Goal: Task Accomplishment & Management: Manage account settings

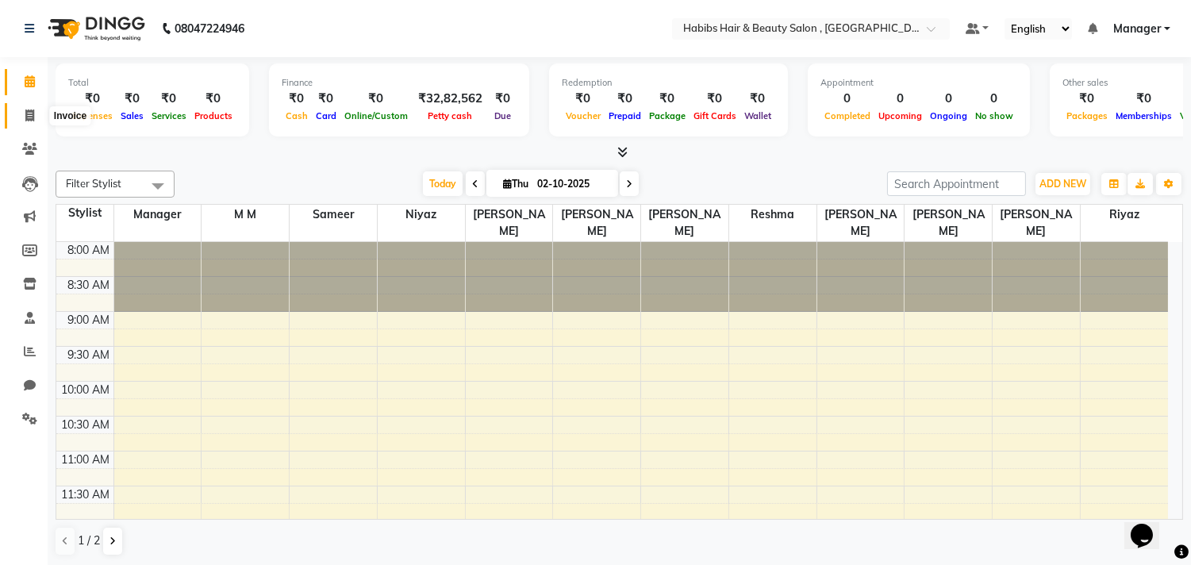
click at [28, 121] on icon at bounding box center [29, 115] width 9 height 12
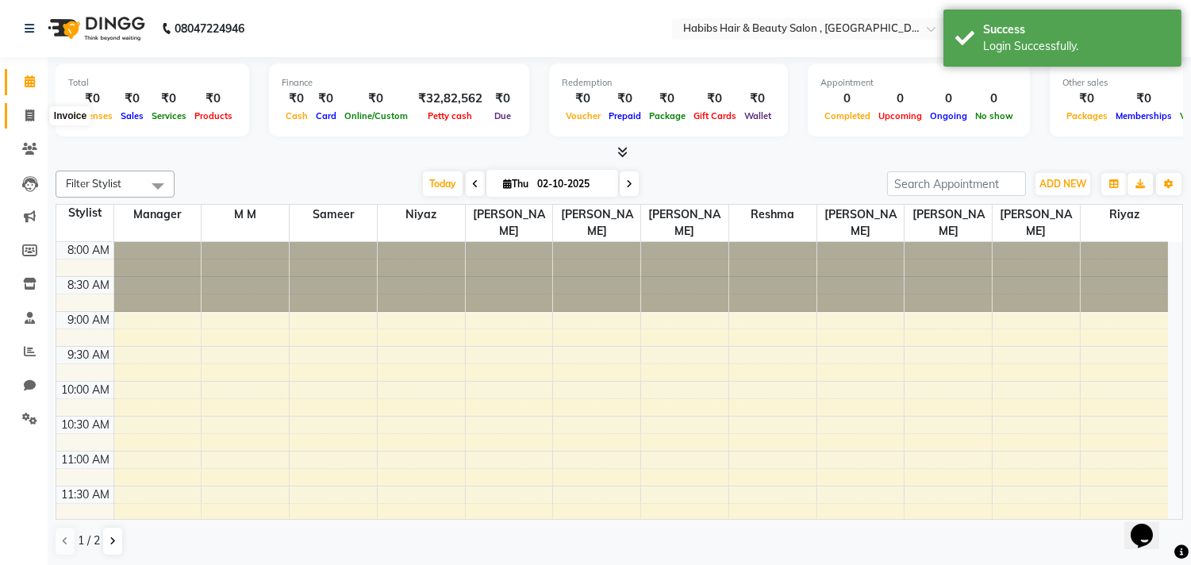
select select "service"
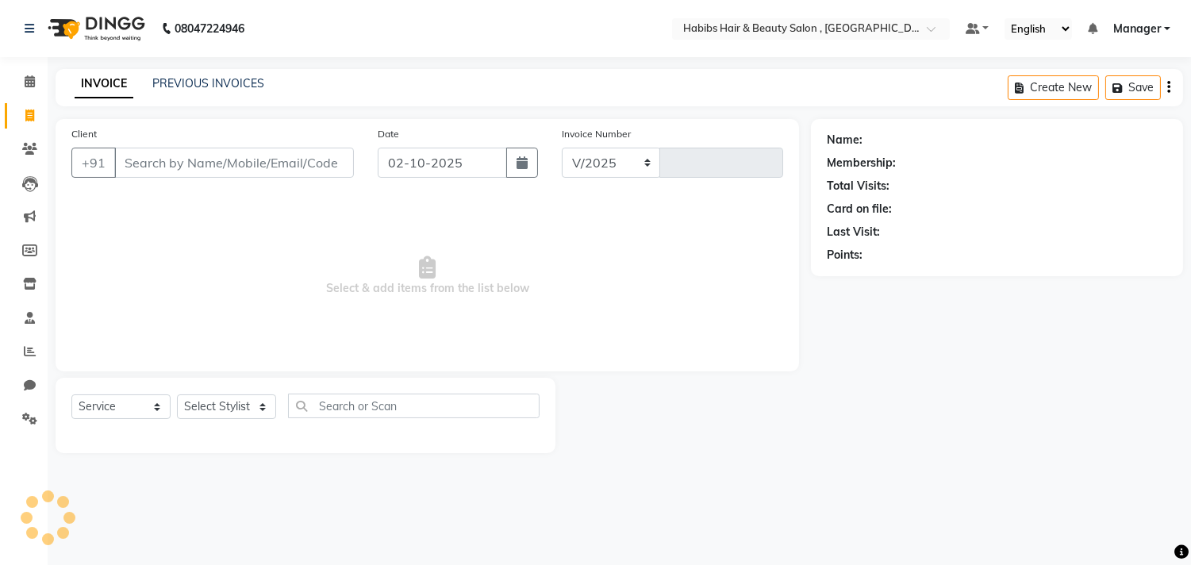
select select "4838"
type input "3702"
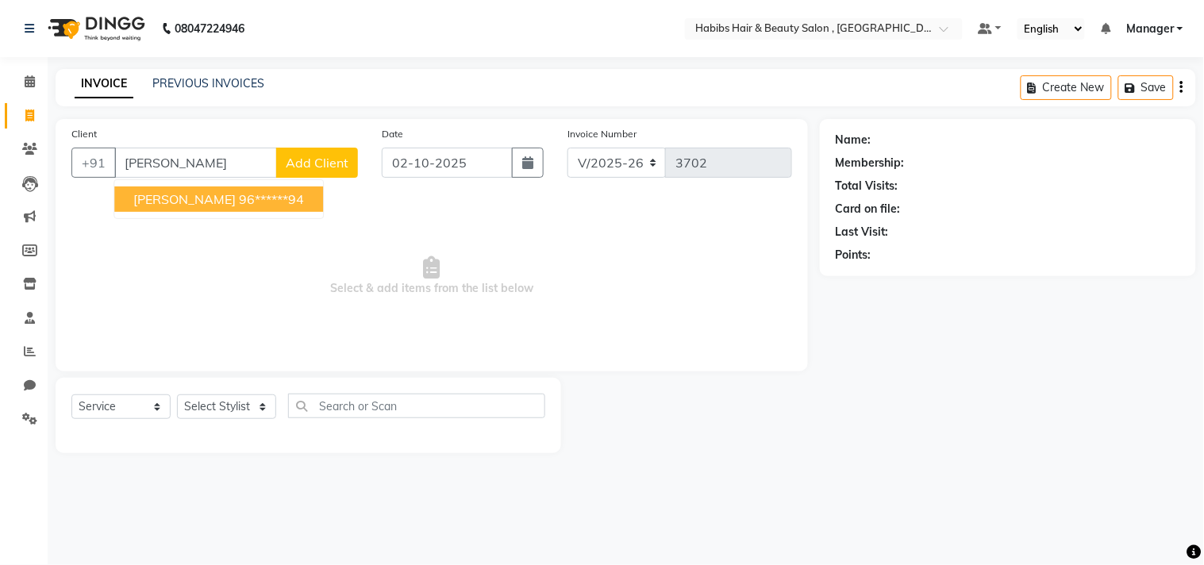
click at [180, 191] on span "[PERSON_NAME]" at bounding box center [184, 199] width 102 height 16
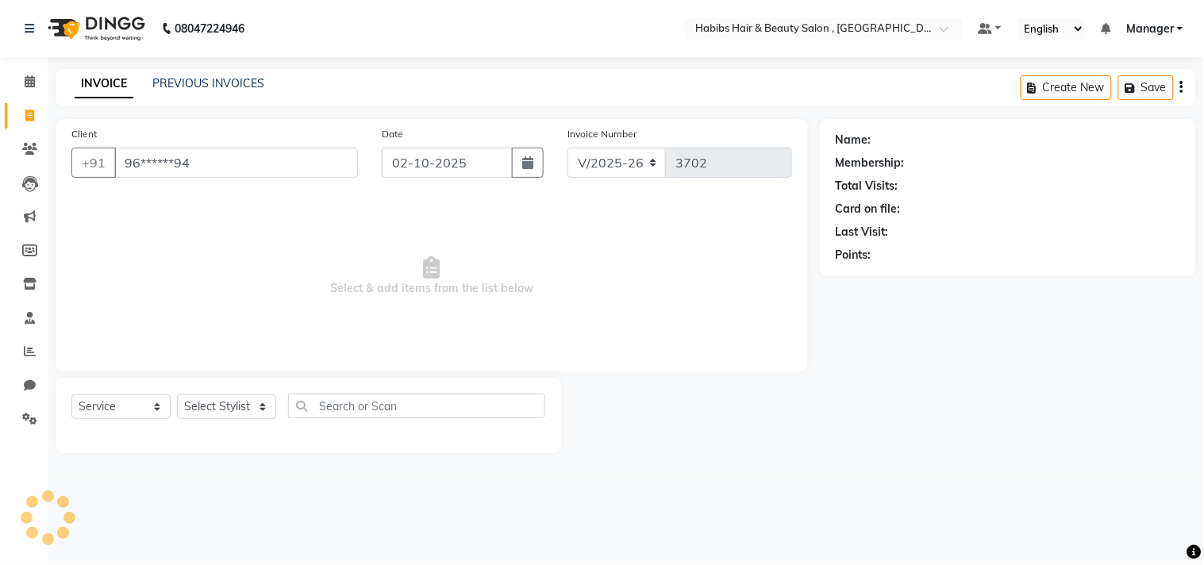
type input "96******94"
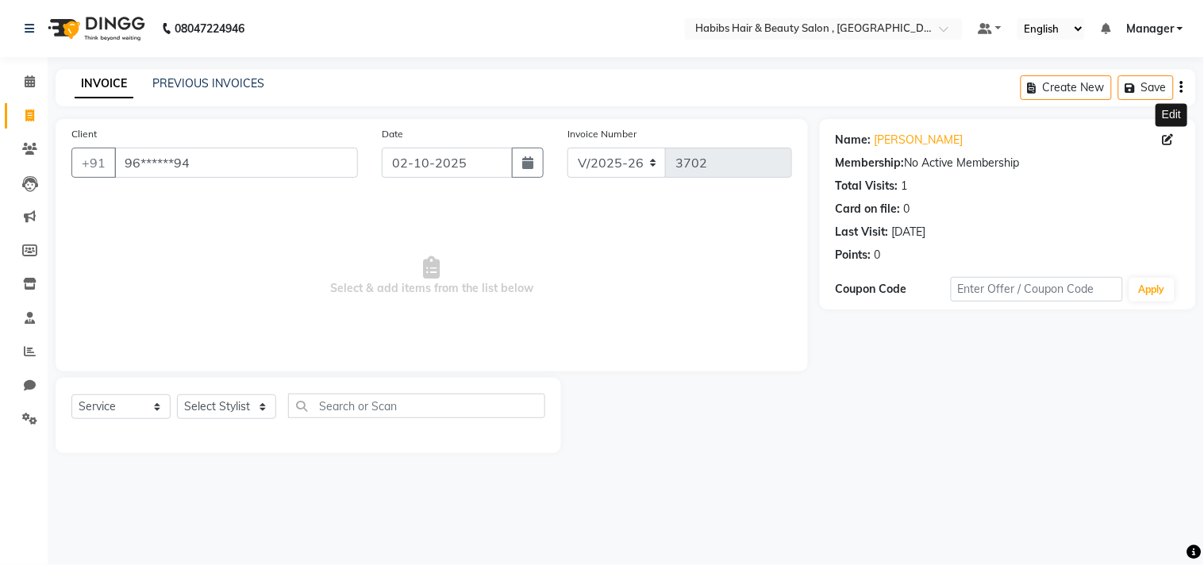
click at [1169, 140] on icon at bounding box center [1167, 139] width 11 height 11
select select "22"
select select "[DEMOGRAPHIC_DATA]"
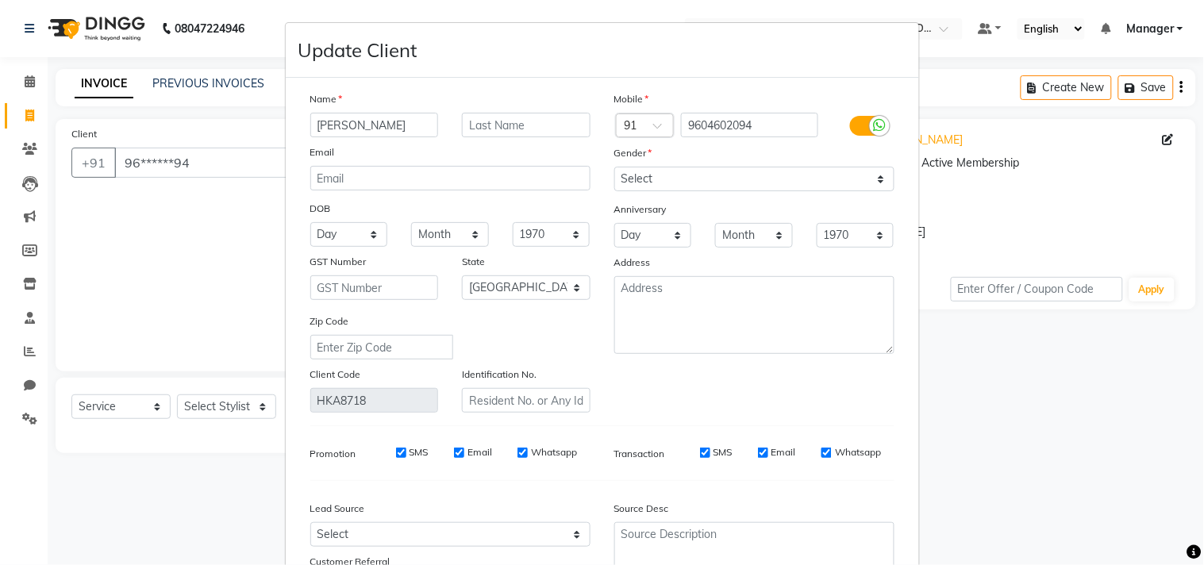
click at [792, 398] on div "Mobile Country Code × 91 9604602094 Gender Select [DEMOGRAPHIC_DATA] [DEMOGRAPH…" at bounding box center [754, 251] width 304 height 322
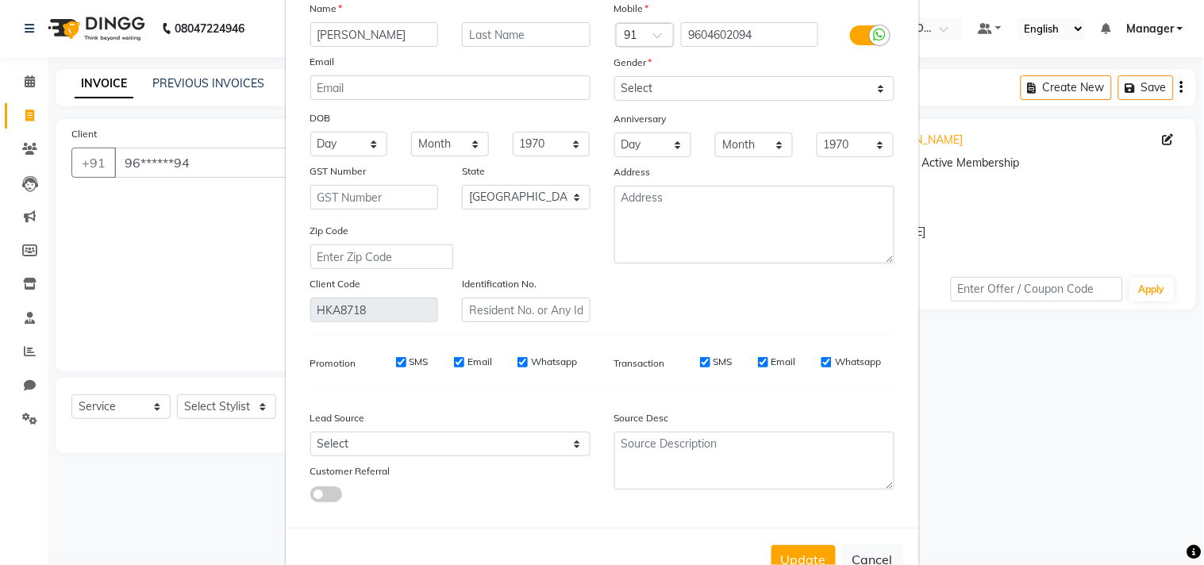
scroll to position [140, 0]
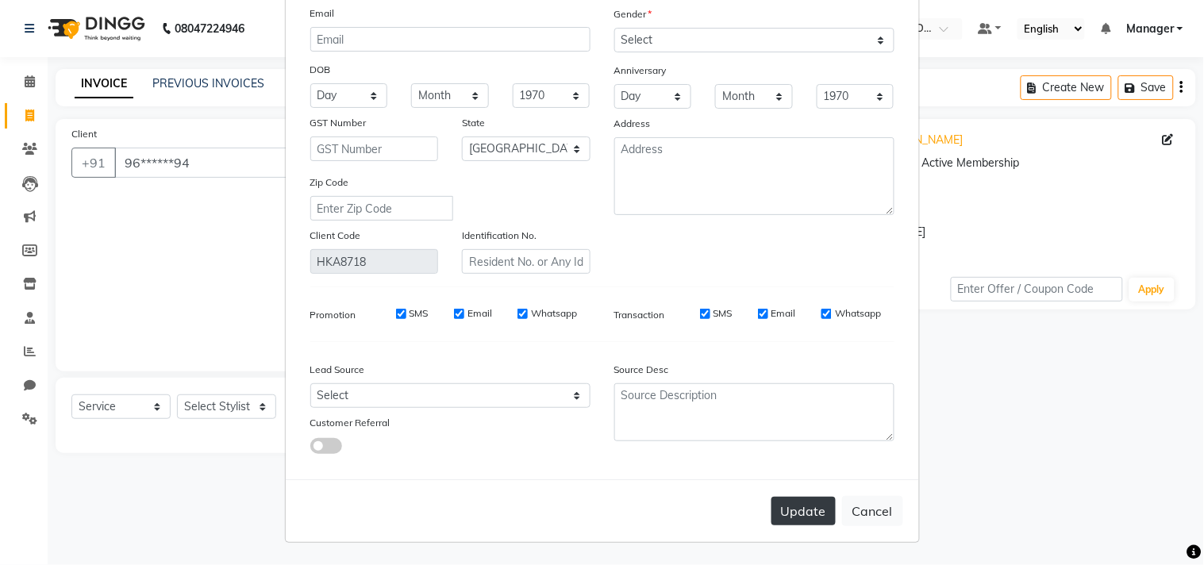
click at [797, 510] on button "Update" at bounding box center [803, 511] width 64 height 29
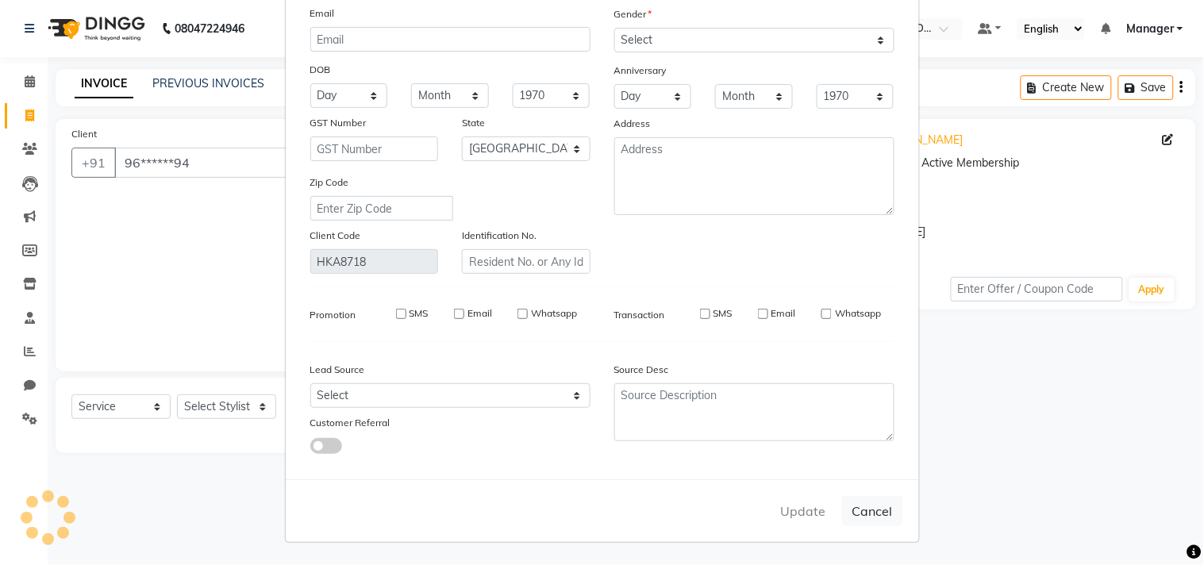
select select
select select "null"
select select
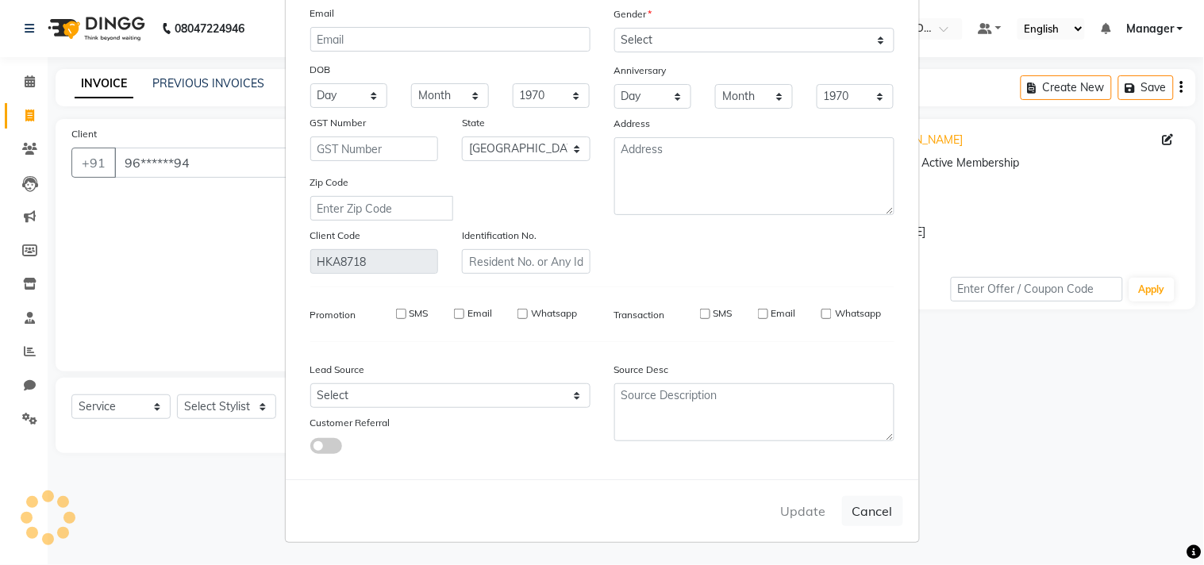
select select
checkbox input "false"
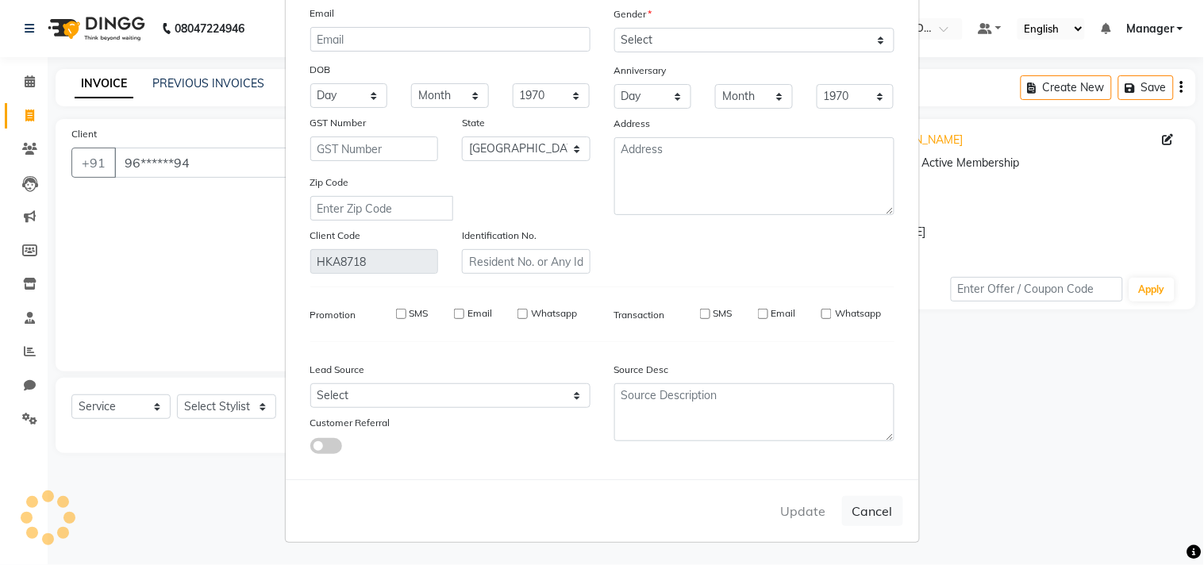
checkbox input "false"
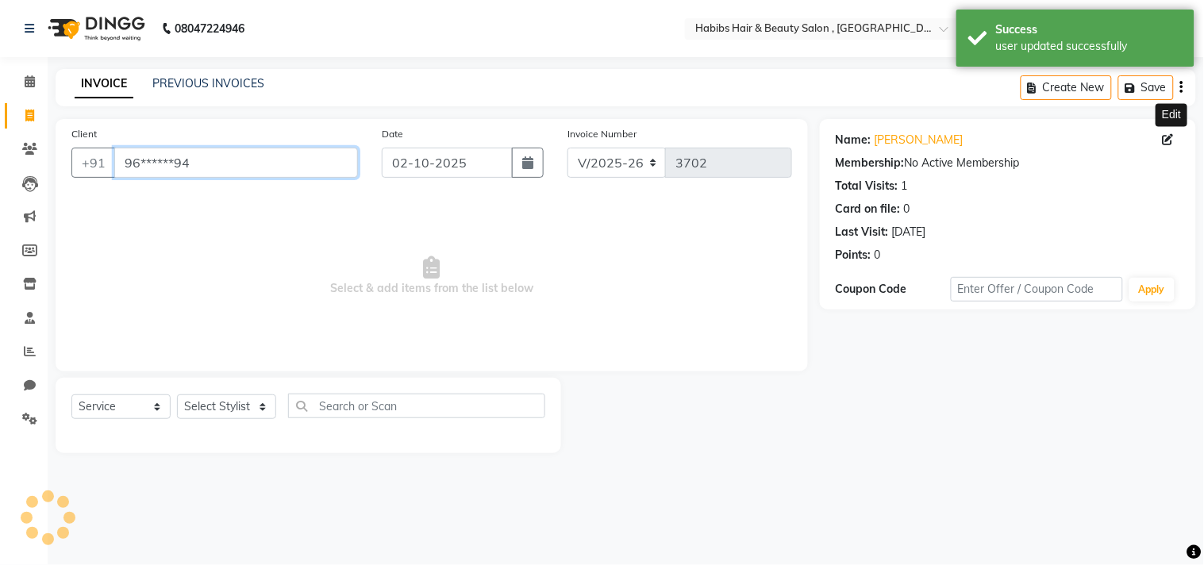
click at [222, 149] on input "96******94" at bounding box center [236, 163] width 244 height 30
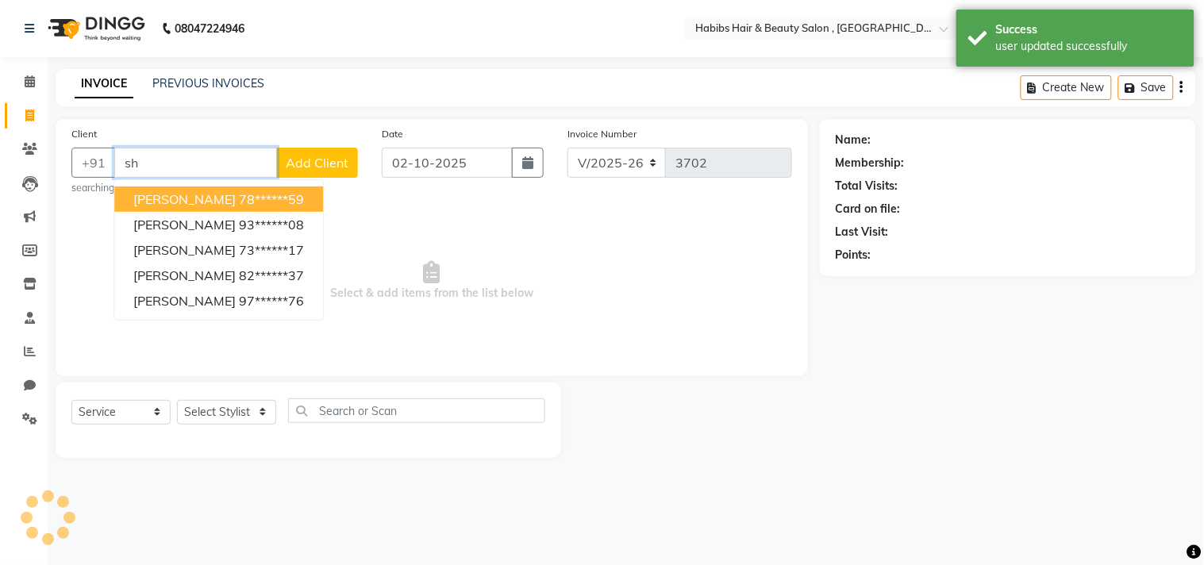
type input "s"
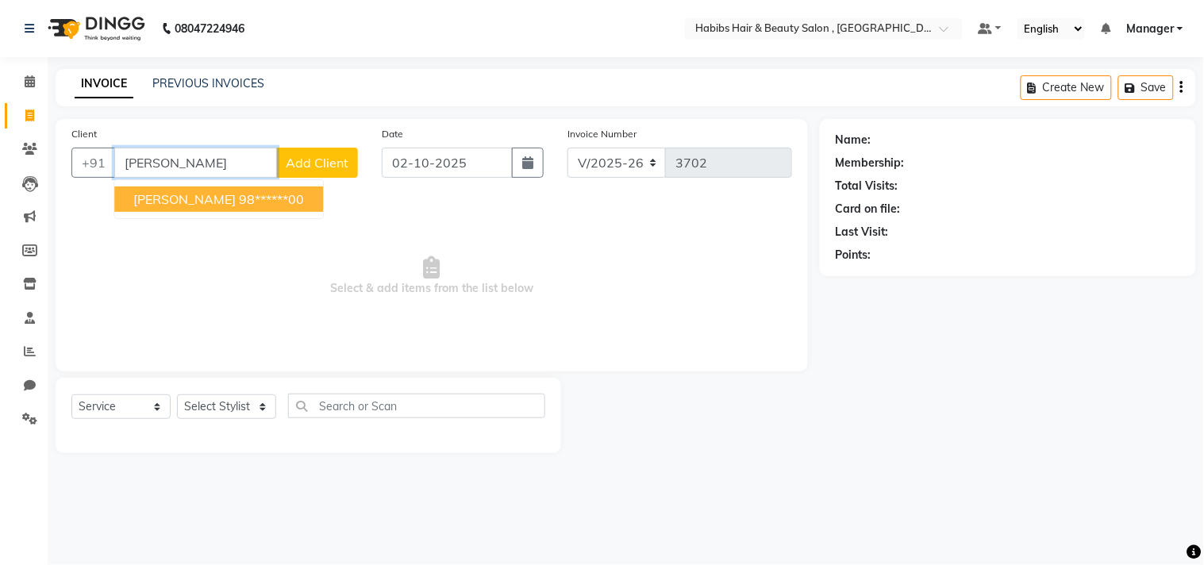
click at [239, 202] on ngb-highlight "98******00" at bounding box center [271, 199] width 65 height 16
type input "98******00"
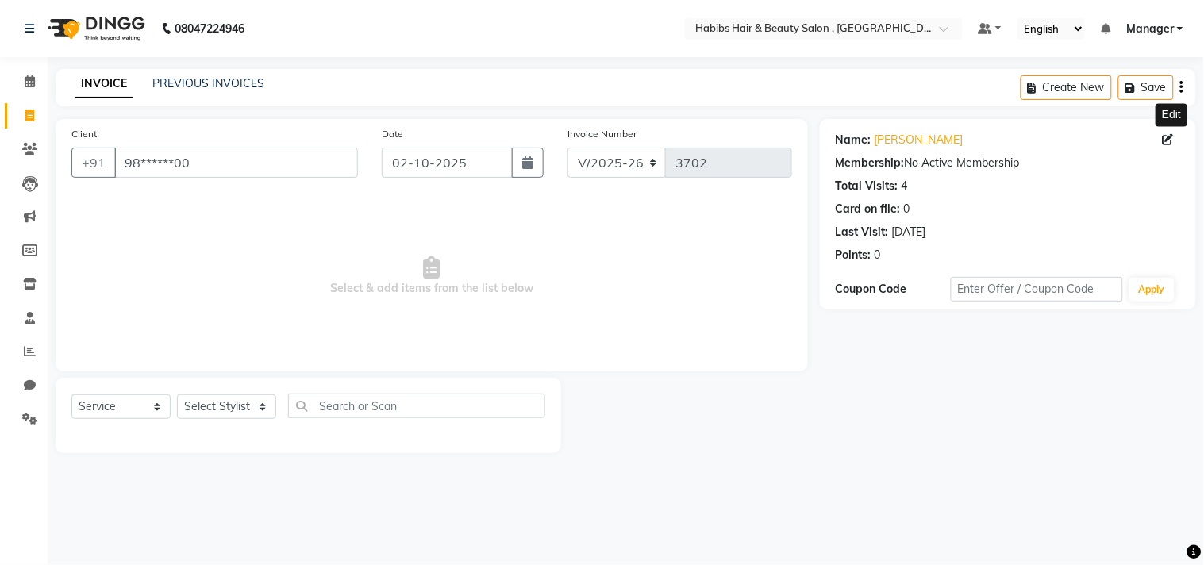
click at [1173, 137] on icon at bounding box center [1167, 139] width 11 height 11
select select "19"
select select "08"
select select "22"
select select "[DEMOGRAPHIC_DATA]"
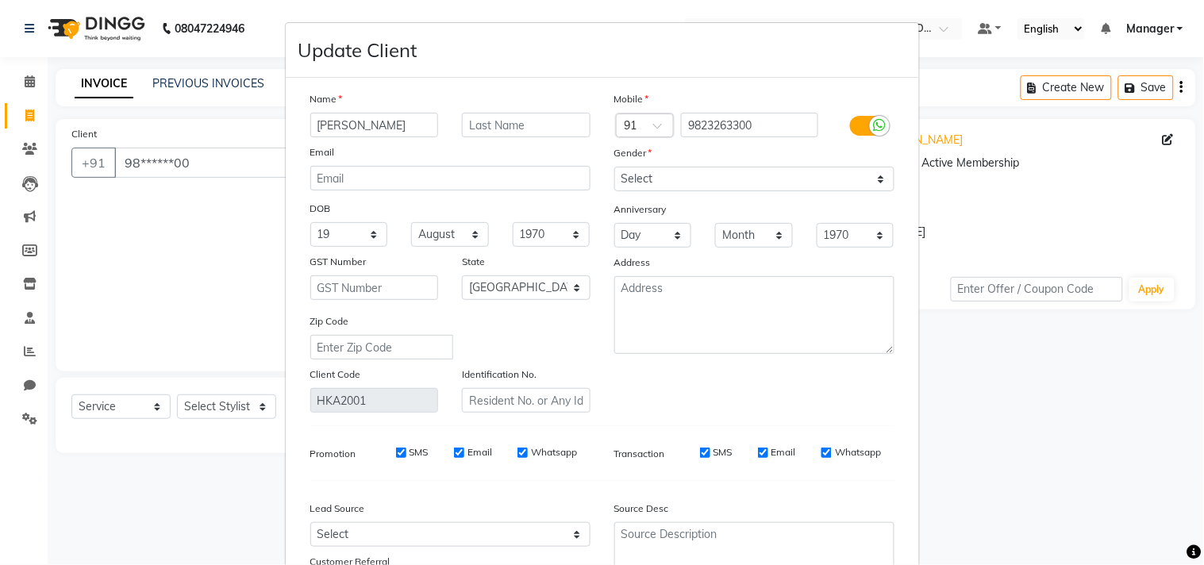
type input "[PERSON_NAME]"
click at [738, 375] on div "Mobile Country Code × 91 9823263300 Gender Select [DEMOGRAPHIC_DATA] [DEMOGRAPH…" at bounding box center [754, 251] width 304 height 322
click at [807, 496] on div "Source Desc" at bounding box center [754, 543] width 304 height 99
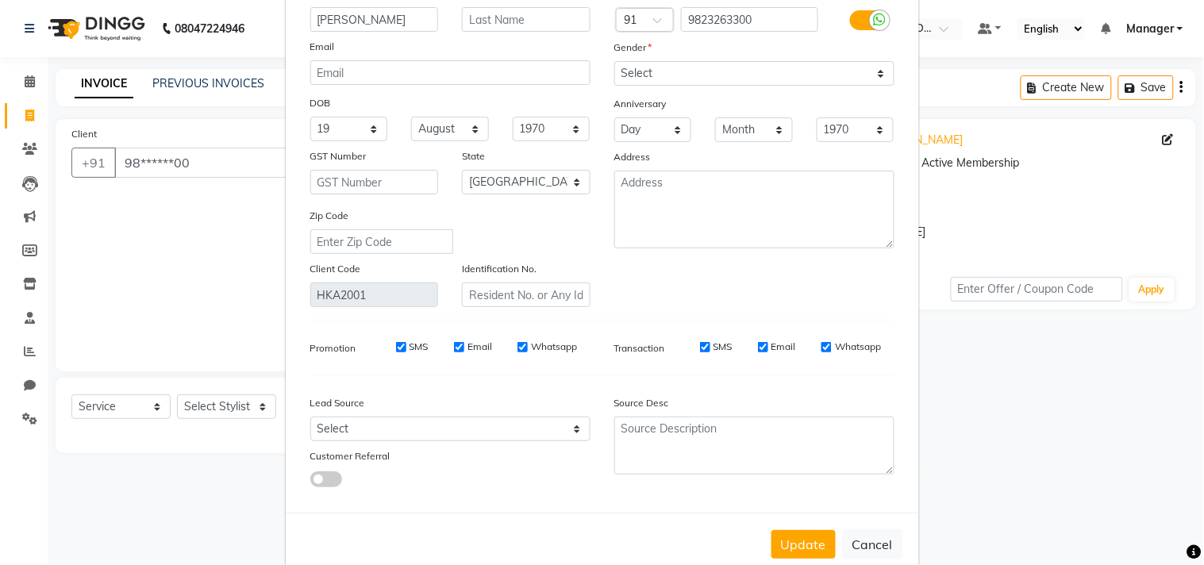
scroll to position [0, 0]
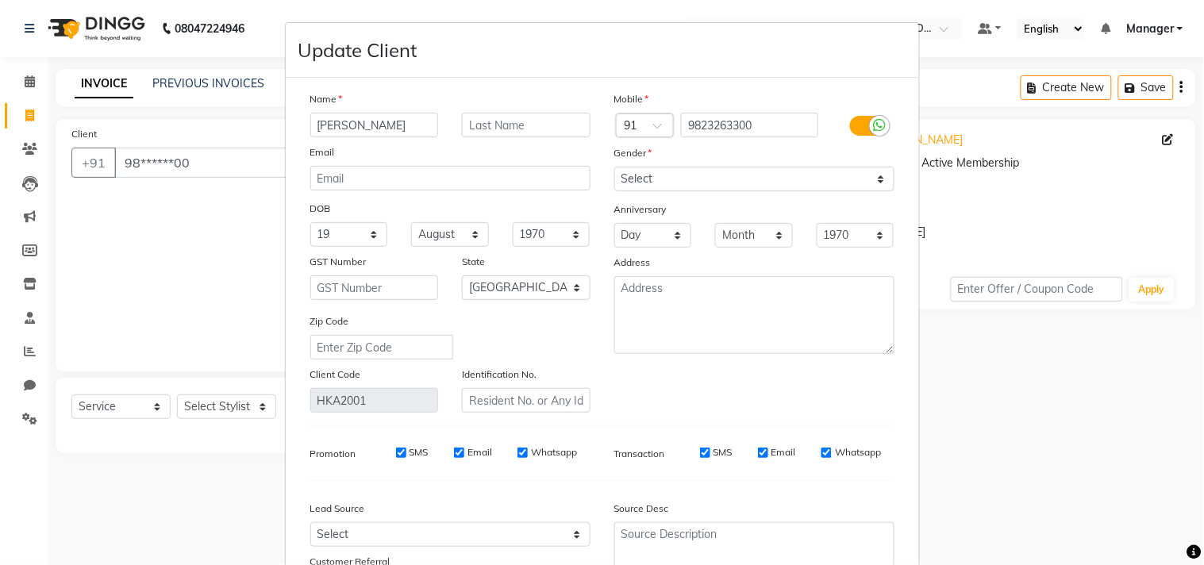
click at [829, 504] on div "Source Desc" at bounding box center [754, 511] width 304 height 22
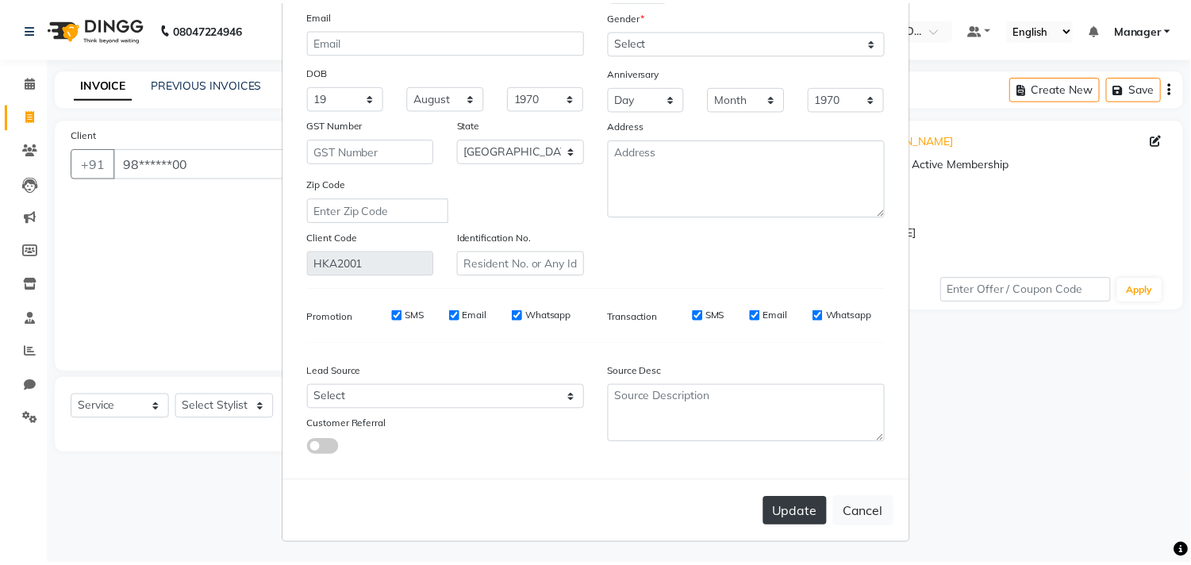
scroll to position [140, 0]
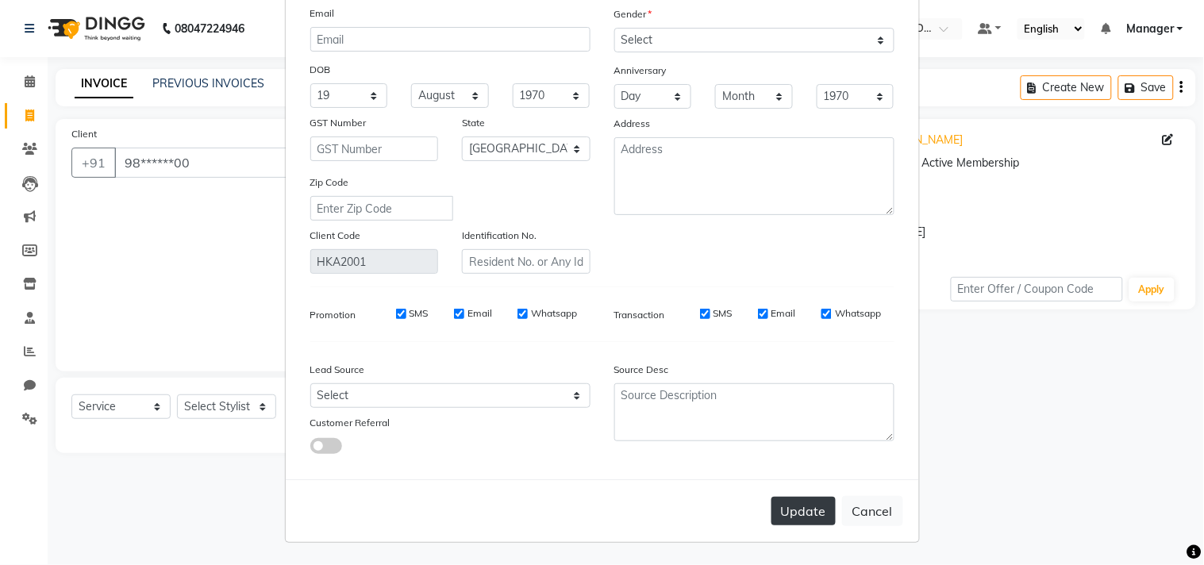
click at [793, 498] on button "Update" at bounding box center [803, 511] width 64 height 29
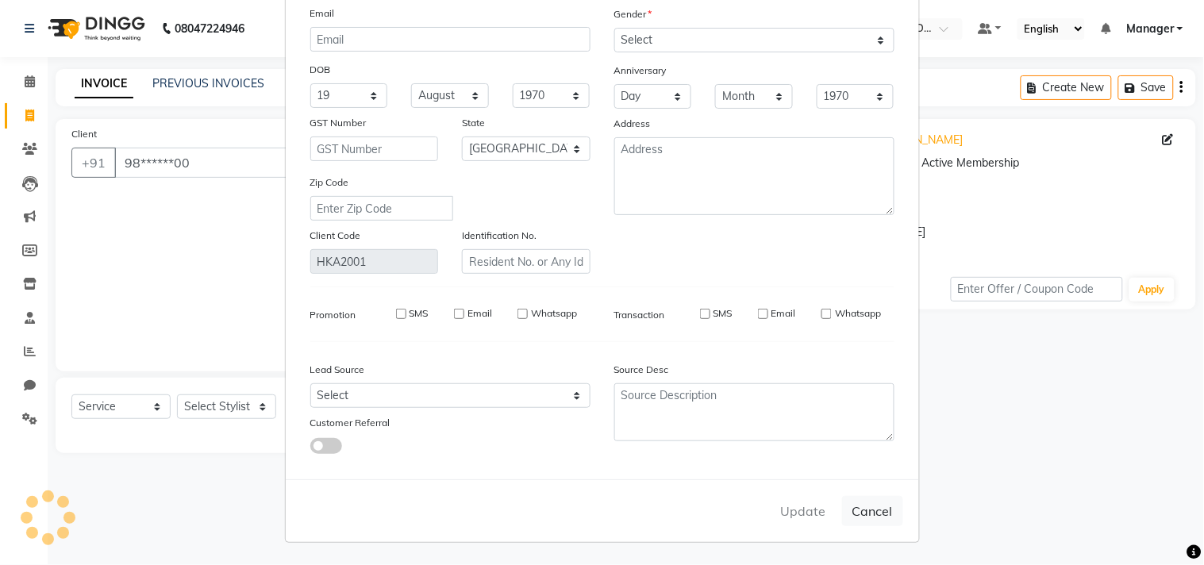
select select
select select "null"
select select
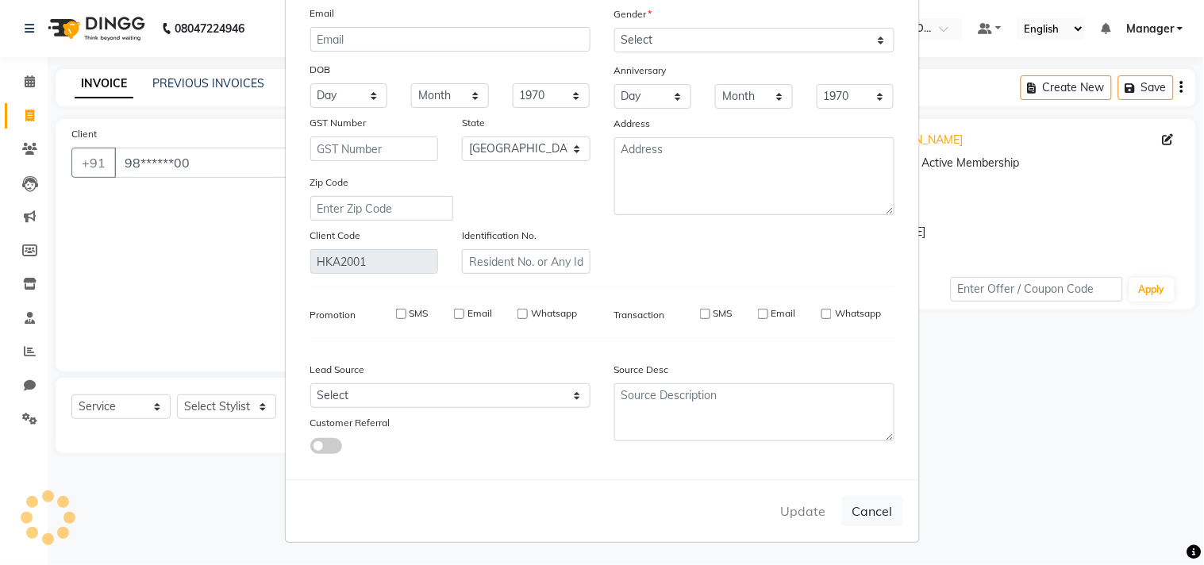
select select
checkbox input "false"
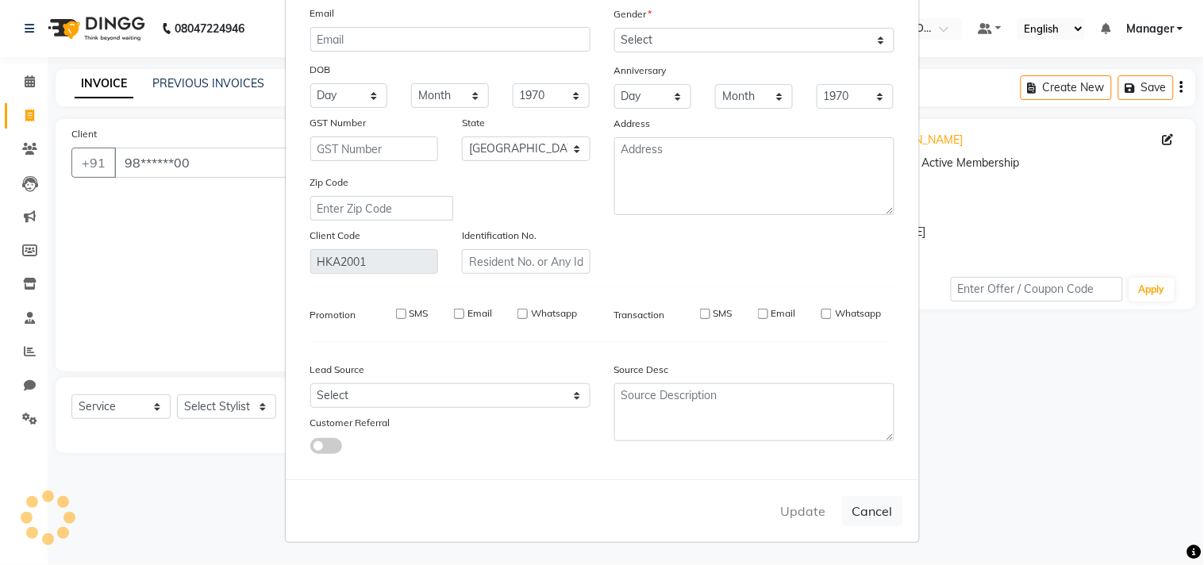
checkbox input "false"
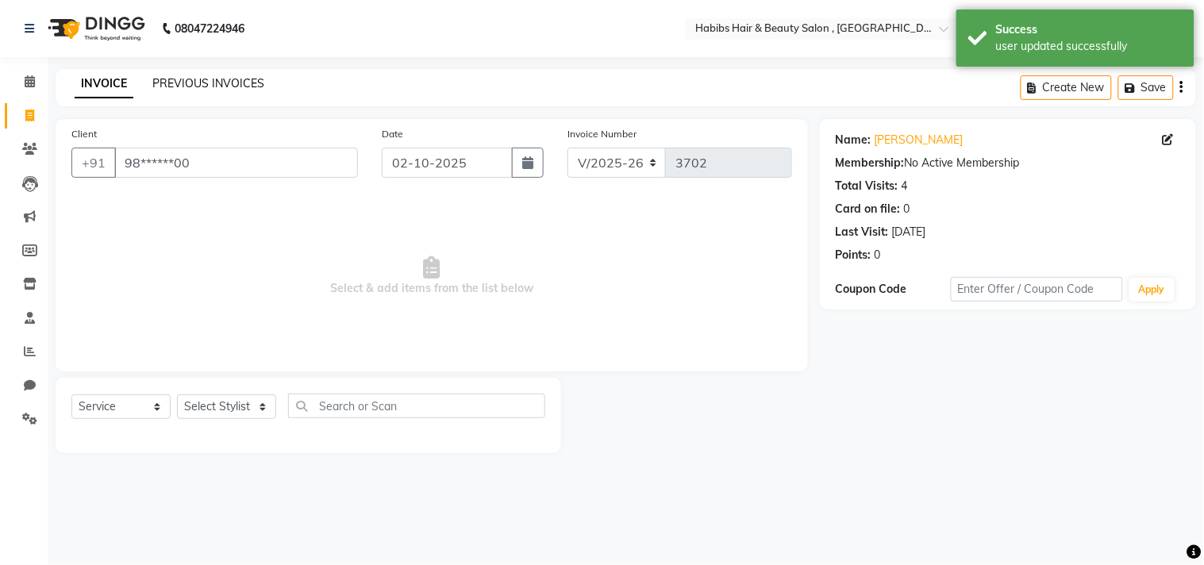
click at [234, 77] on link "PREVIOUS INVOICES" at bounding box center [208, 83] width 112 height 14
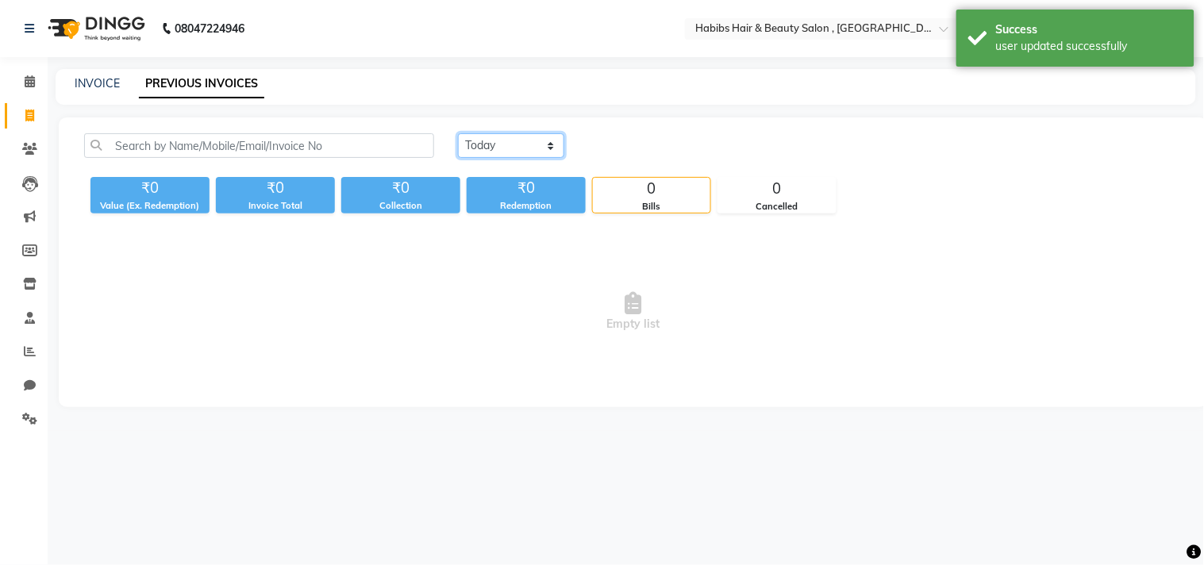
drag, startPoint x: 520, startPoint y: 138, endPoint x: 520, endPoint y: 148, distance: 9.5
click at [520, 138] on select "[DATE] [DATE] Custom Range" at bounding box center [511, 145] width 106 height 25
select select "range"
click at [458, 133] on select "[DATE] [DATE] Custom Range" at bounding box center [511, 145] width 106 height 25
click at [631, 148] on input "02-10-2025" at bounding box center [640, 146] width 111 height 22
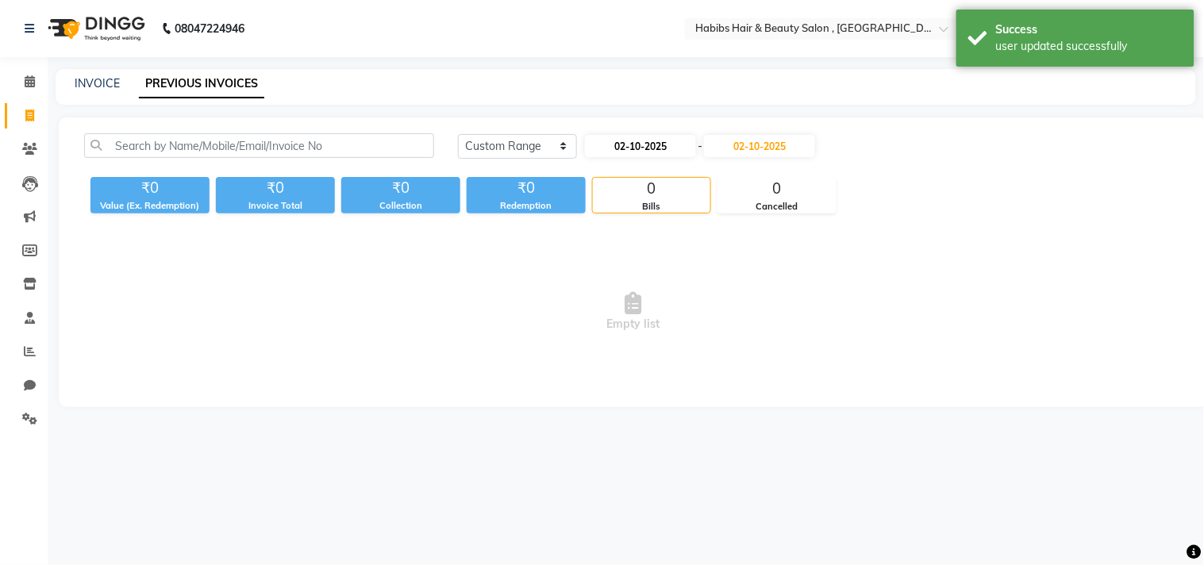
select select "10"
select select "2025"
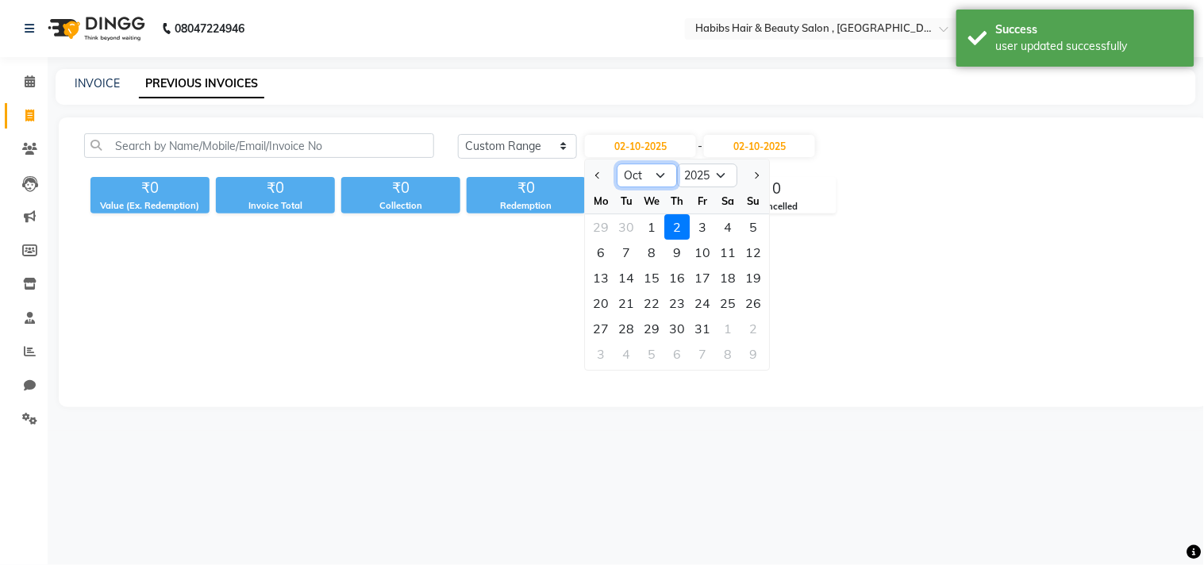
click at [643, 178] on select "Jan Feb Mar Apr May Jun [DATE] Aug Sep Oct Nov Dec" at bounding box center [647, 175] width 60 height 24
click at [617, 163] on select "Jan Feb Mar Apr May Jun [DATE] Aug Sep Oct Nov Dec" at bounding box center [647, 175] width 60 height 24
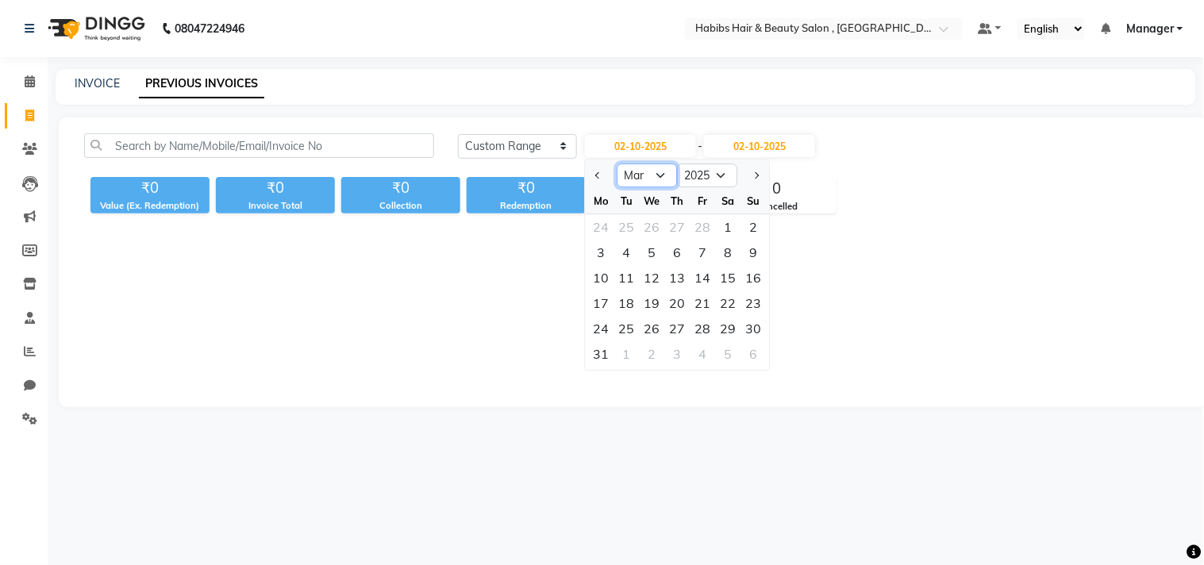
click at [659, 183] on select "Jan Feb Mar Apr May Jun [DATE] Aug Sep Oct Nov Dec" at bounding box center [647, 175] width 60 height 24
select select "4"
click at [617, 163] on select "Jan Feb Mar Apr May Jun [DATE] Aug Sep Oct Nov Dec" at bounding box center [647, 175] width 60 height 24
click at [756, 144] on input "02-10-2025" at bounding box center [759, 146] width 111 height 22
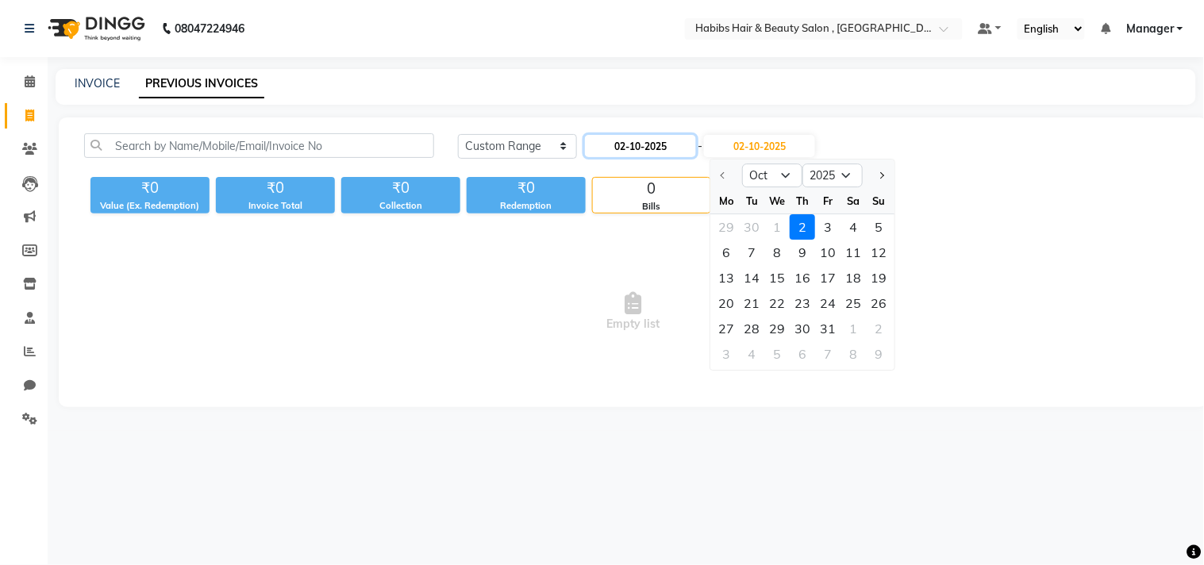
click at [657, 137] on input "02-10-2025" at bounding box center [640, 146] width 111 height 22
select select "10"
select select "2025"
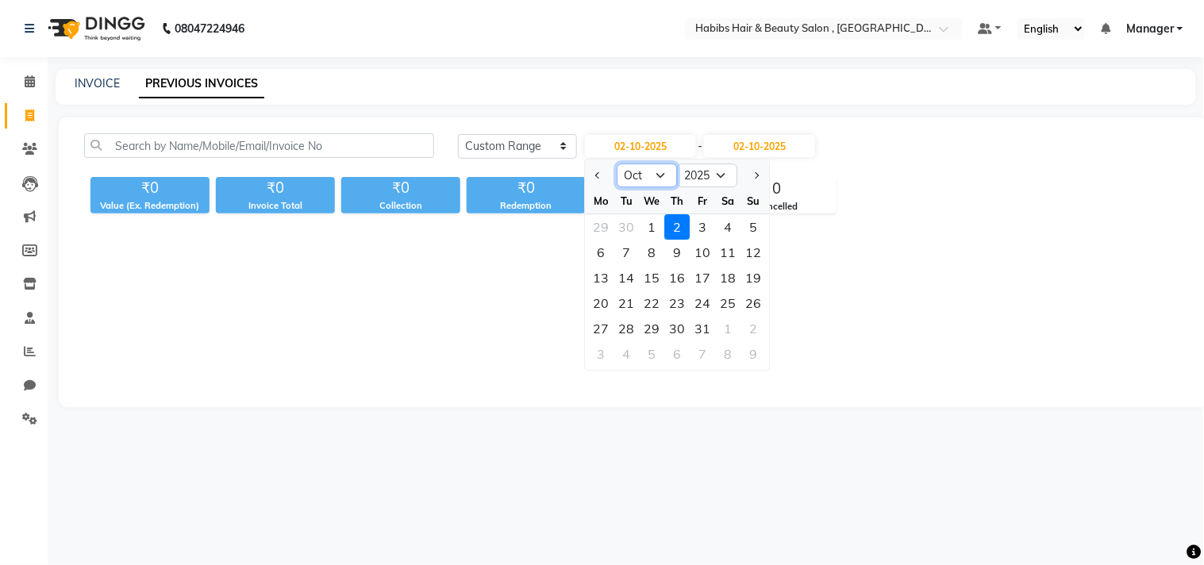
drag, startPoint x: 649, startPoint y: 175, endPoint x: 649, endPoint y: 184, distance: 8.7
click at [649, 175] on select "Jan Feb Mar Apr May Jun [DATE] Aug Sep Oct Nov Dec" at bounding box center [647, 175] width 60 height 24
select select "4"
click at [617, 163] on select "Jan Feb Mar Apr May Jun [DATE] Aug Sep Oct Nov Dec" at bounding box center [647, 175] width 60 height 24
click at [755, 257] on div "13" at bounding box center [753, 252] width 25 height 25
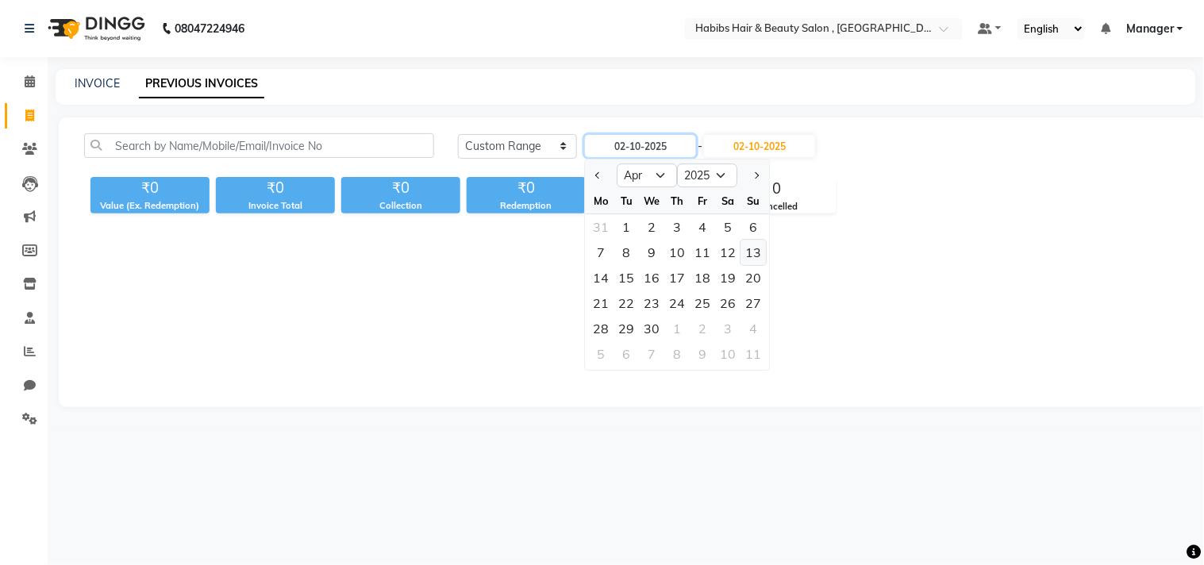
type input "[DATE]"
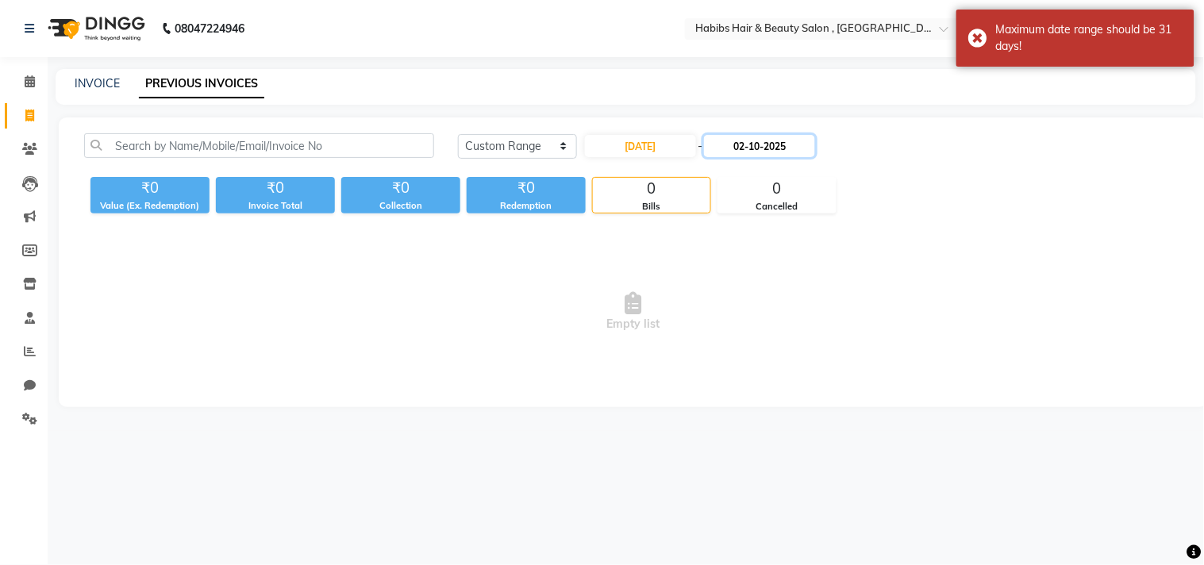
click at [776, 146] on input "02-10-2025" at bounding box center [759, 146] width 111 height 22
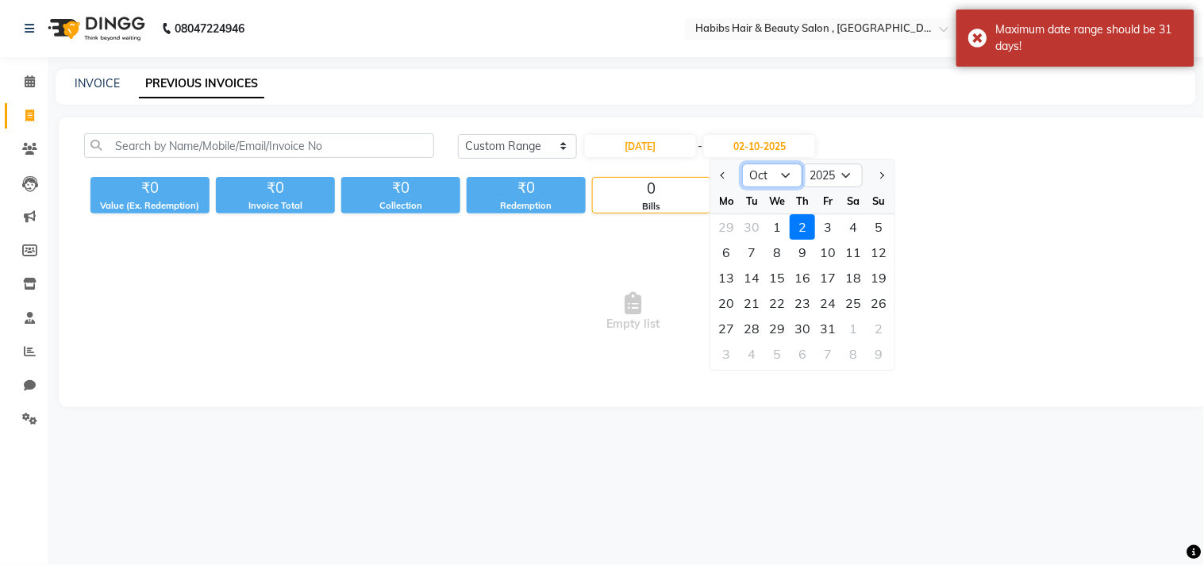
drag, startPoint x: 774, startPoint y: 171, endPoint x: 774, endPoint y: 185, distance: 13.5
click at [774, 171] on select "Apr May Jun [DATE] Aug Sep Oct Nov Dec" at bounding box center [773, 175] width 60 height 24
select select "4"
click at [743, 163] on select "Apr May Jun [DATE] Aug Sep Oct Nov Dec" at bounding box center [773, 175] width 60 height 24
click at [878, 247] on div "13" at bounding box center [878, 252] width 25 height 25
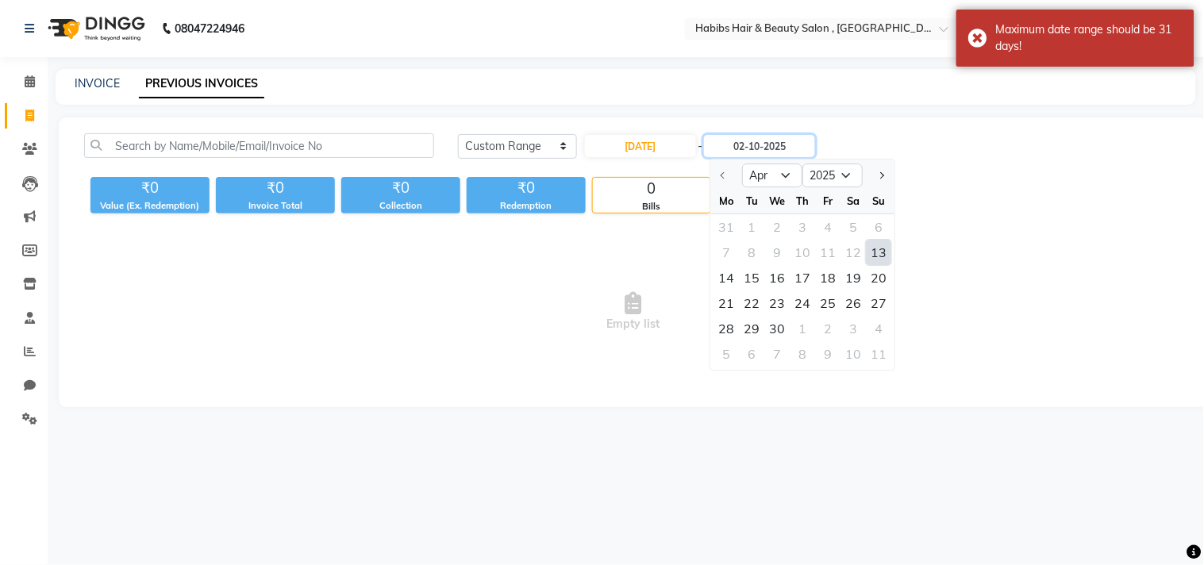
type input "[DATE]"
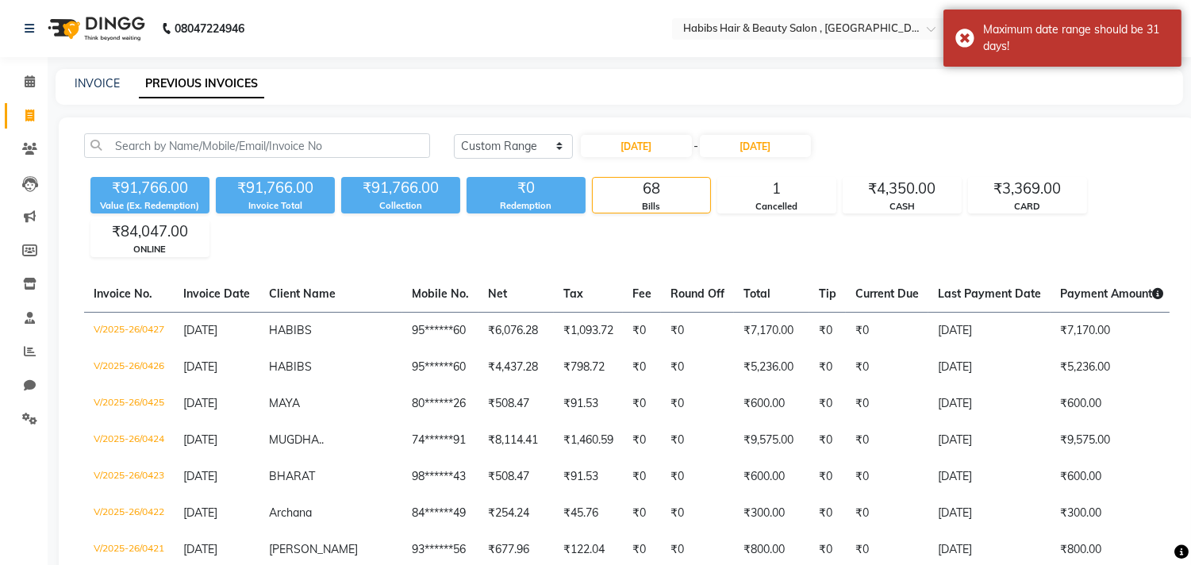
click at [710, 77] on div "INVOICE PREVIOUS INVOICES" at bounding box center [610, 83] width 1108 height 17
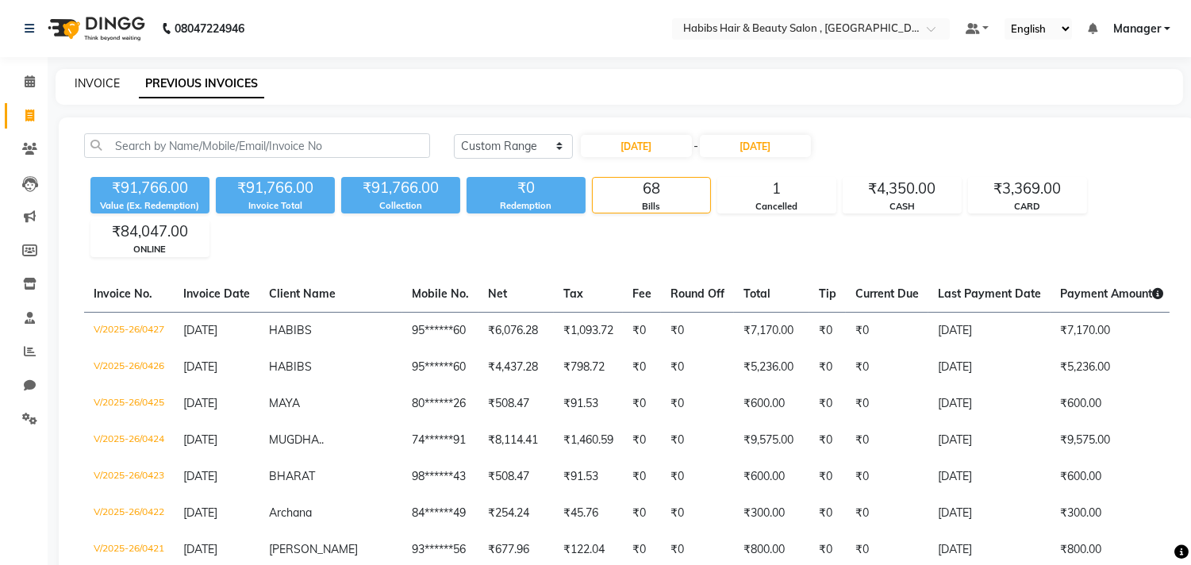
click at [109, 89] on link "INVOICE" at bounding box center [97, 83] width 45 height 14
select select "service"
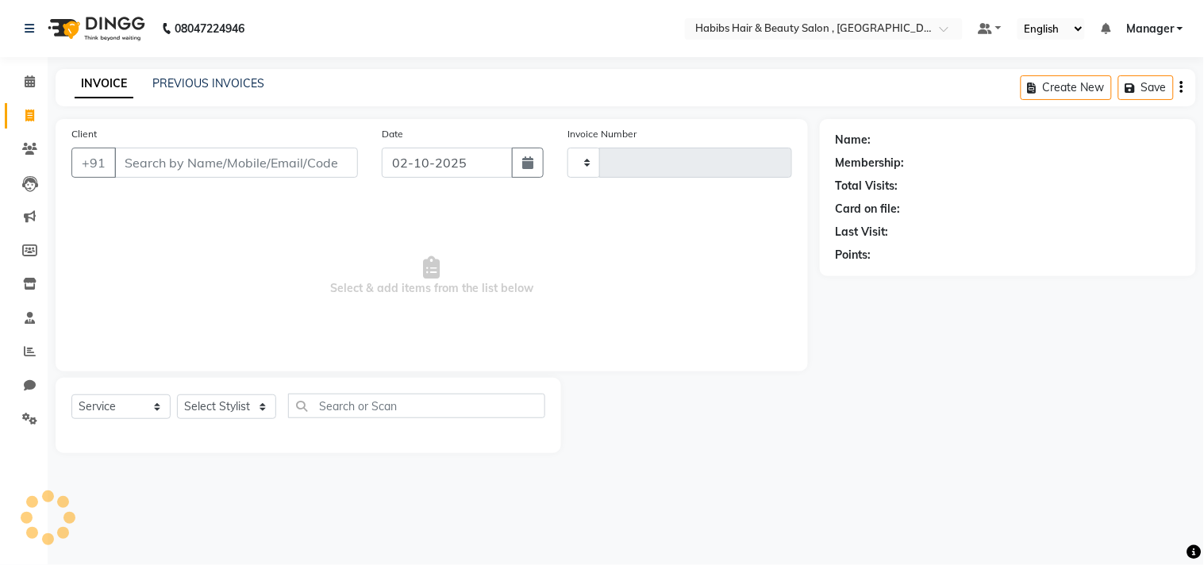
type input "3702"
select select "4838"
click at [623, 410] on div at bounding box center [690, 415] width 259 height 75
click at [29, 286] on icon at bounding box center [29, 284] width 13 height 12
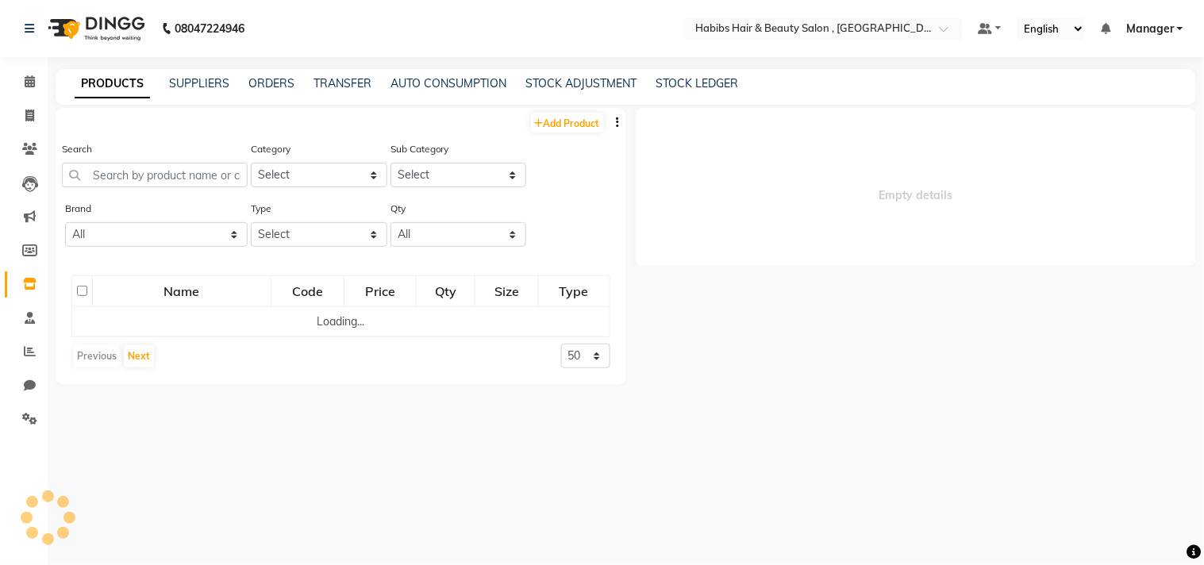
select select
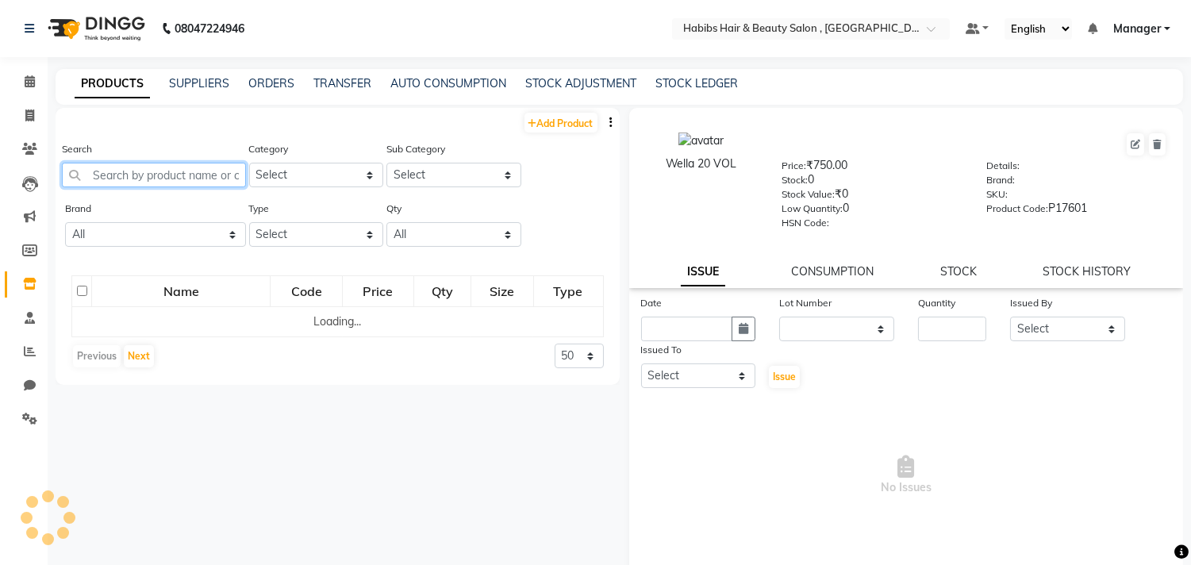
click at [171, 177] on input "text" at bounding box center [154, 175] width 184 height 25
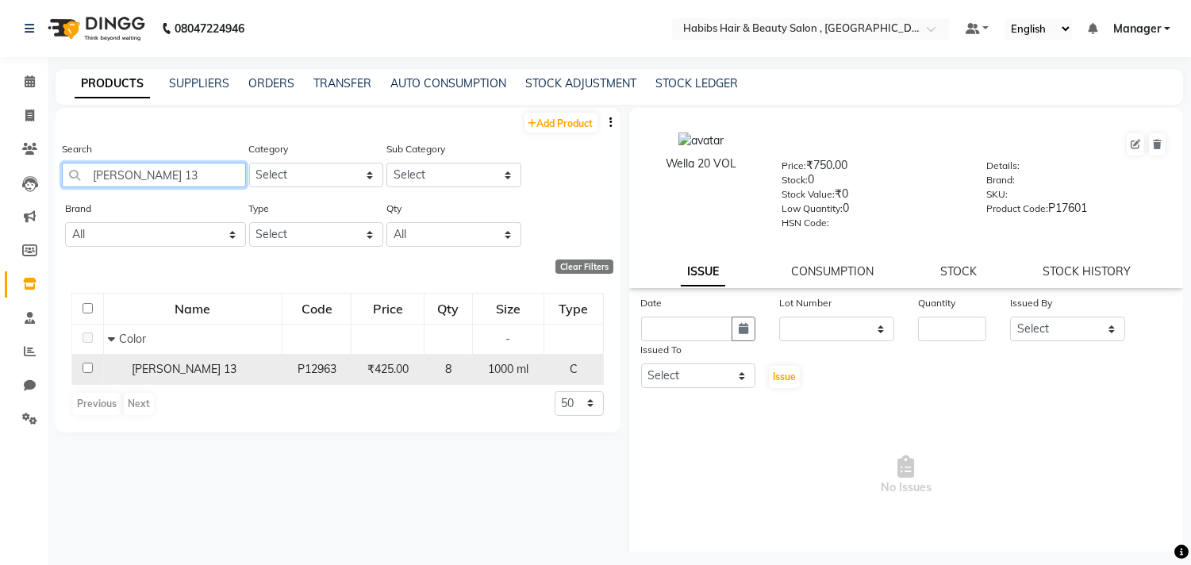
type input "[PERSON_NAME] 13"
click at [88, 366] on input "checkbox" at bounding box center [88, 368] width 10 height 10
checkbox input "true"
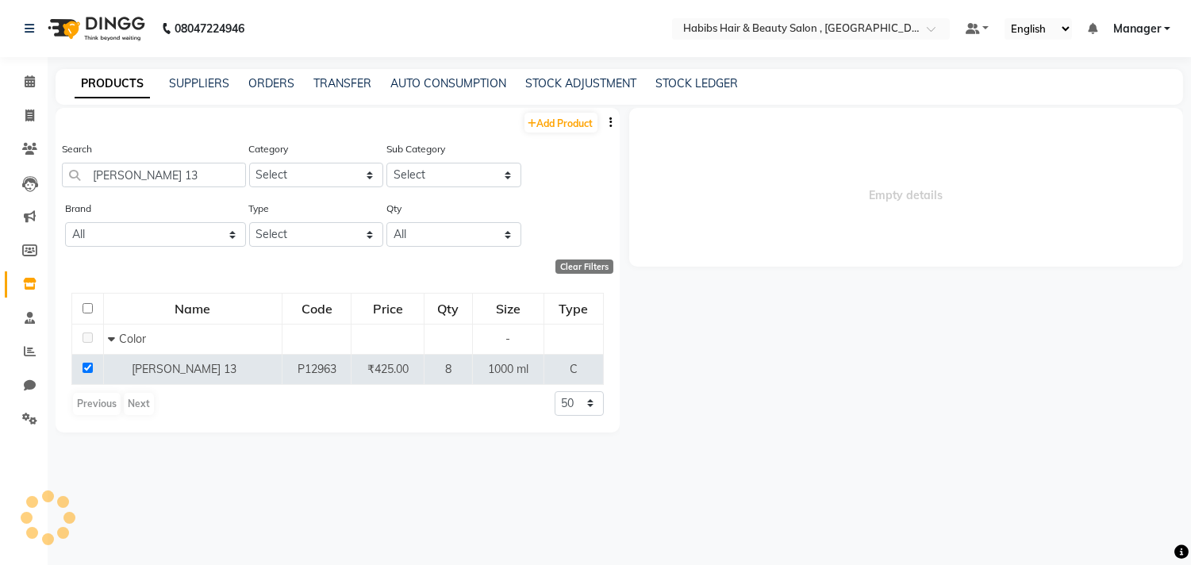
select select
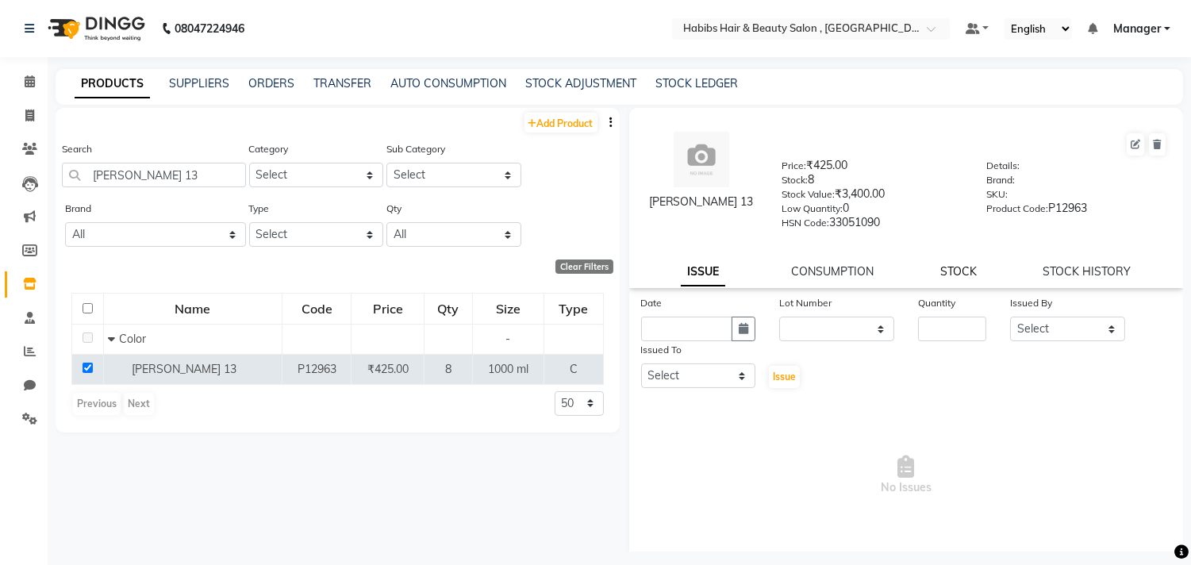
click at [944, 270] on link "STOCK" at bounding box center [958, 271] width 36 height 14
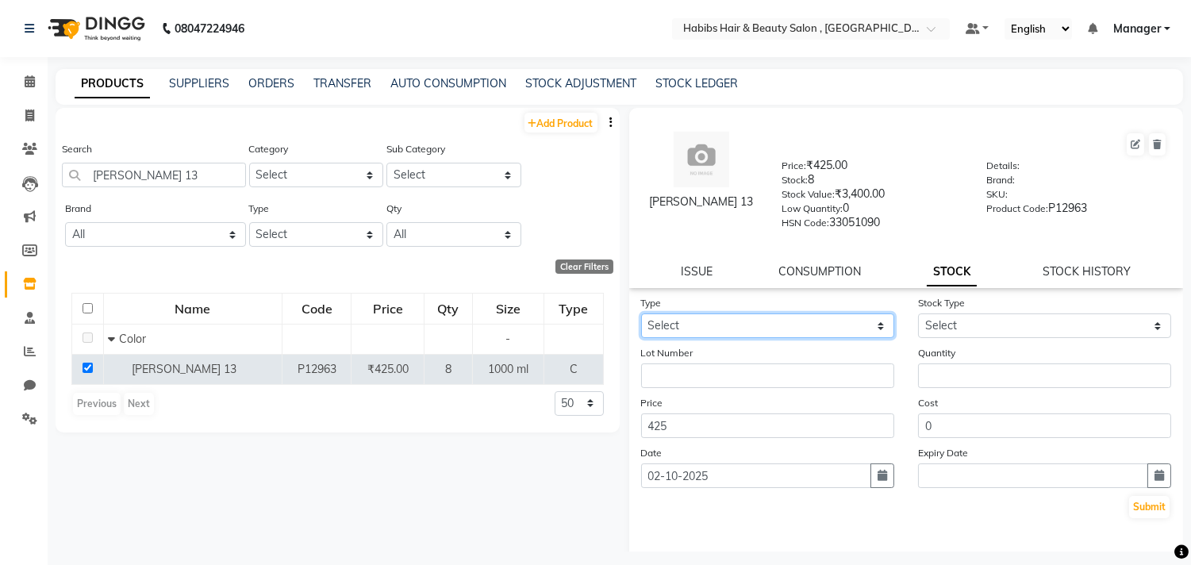
click at [766, 328] on select "Select In Out" at bounding box center [767, 325] width 253 height 25
select select "out"
click at [641, 314] on select "Select In Out" at bounding box center [767, 325] width 253 height 25
select select
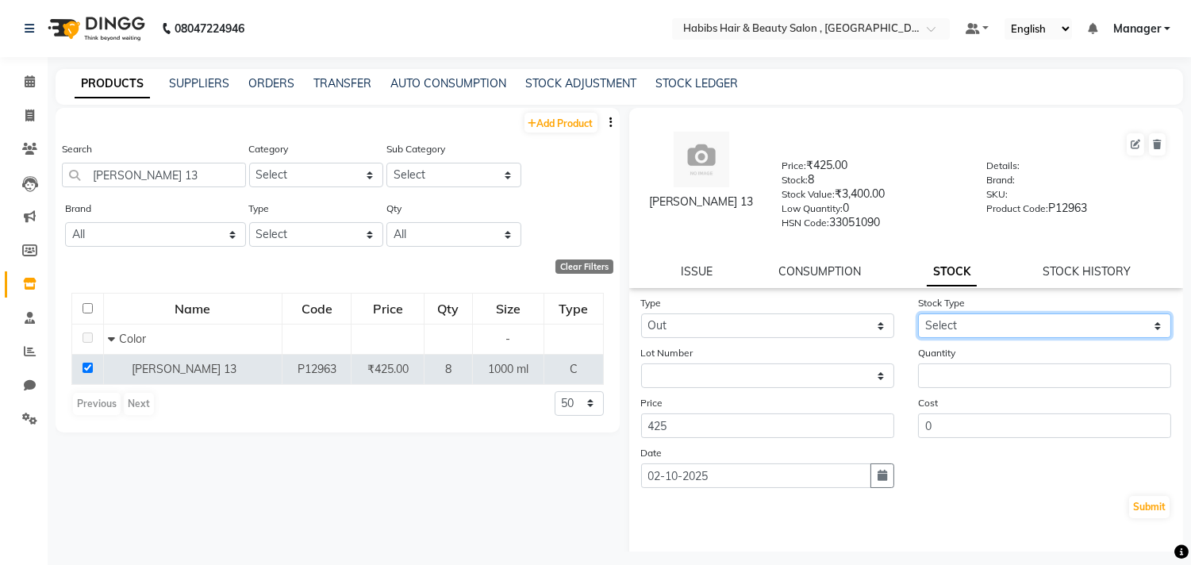
click at [941, 329] on select "Select Internal Use Damaged Expired Adjustment Return Other" at bounding box center [1044, 325] width 253 height 25
select select "internal use"
click at [918, 314] on select "Select Internal Use Damaged Expired Adjustment Return Other" at bounding box center [1044, 325] width 253 height 25
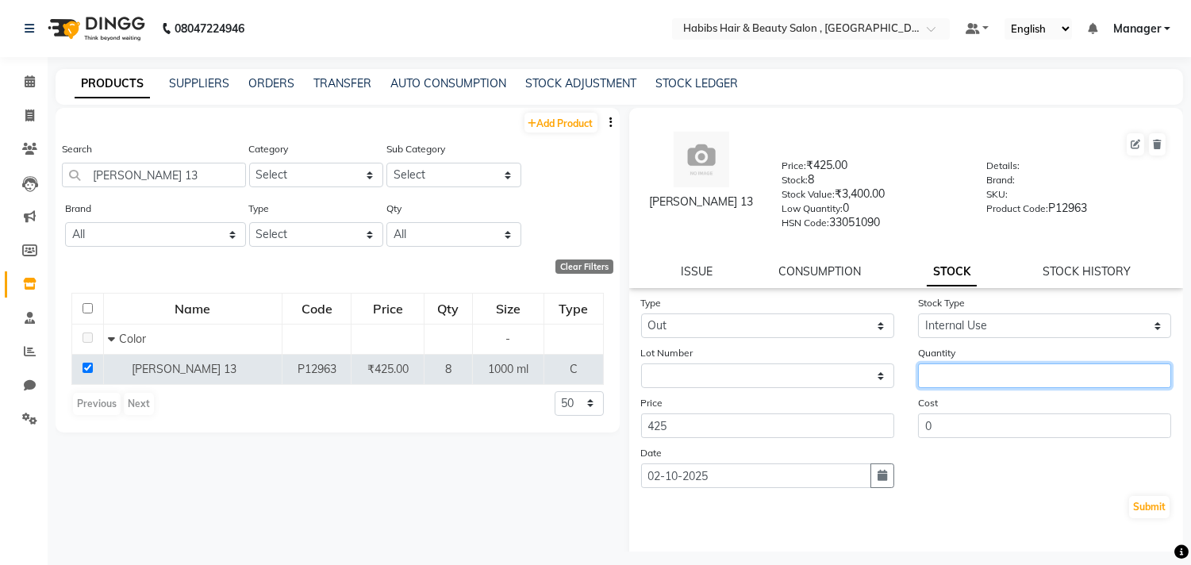
click at [951, 374] on input "number" at bounding box center [1044, 375] width 253 height 25
type input "2"
type input "1"
click at [1143, 501] on button "Submit" at bounding box center [1149, 507] width 40 height 22
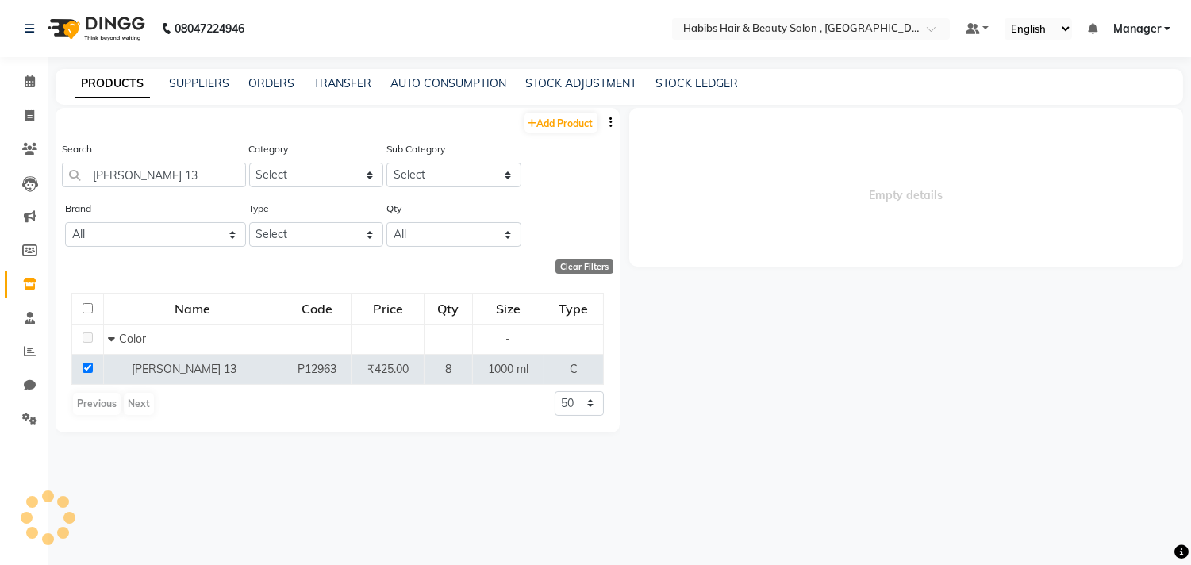
select select
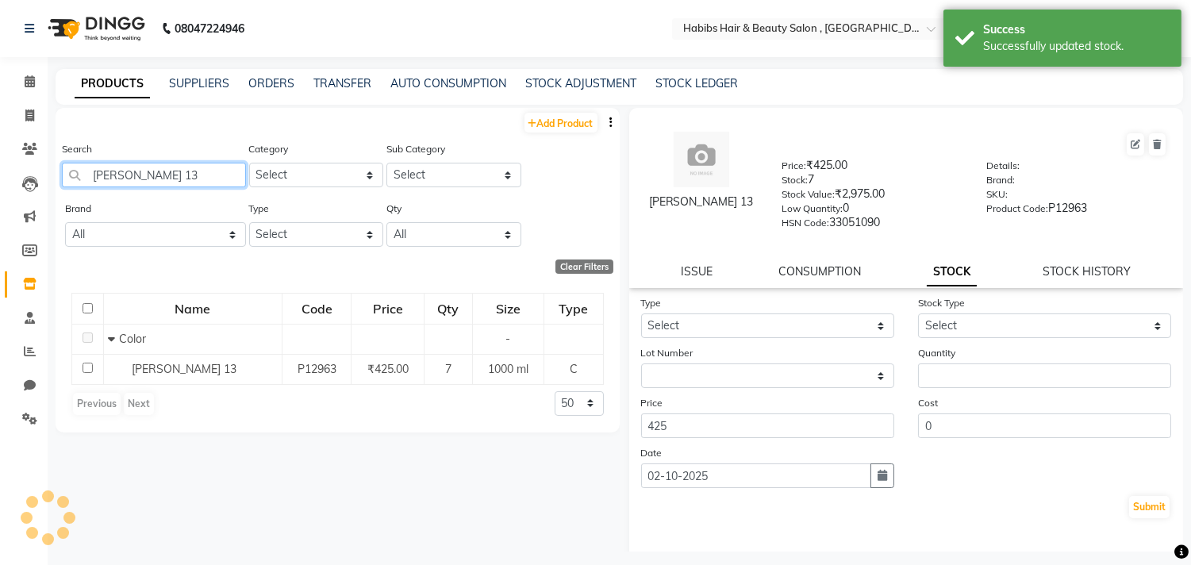
click at [194, 176] on input "[PERSON_NAME] 13" at bounding box center [154, 175] width 184 height 25
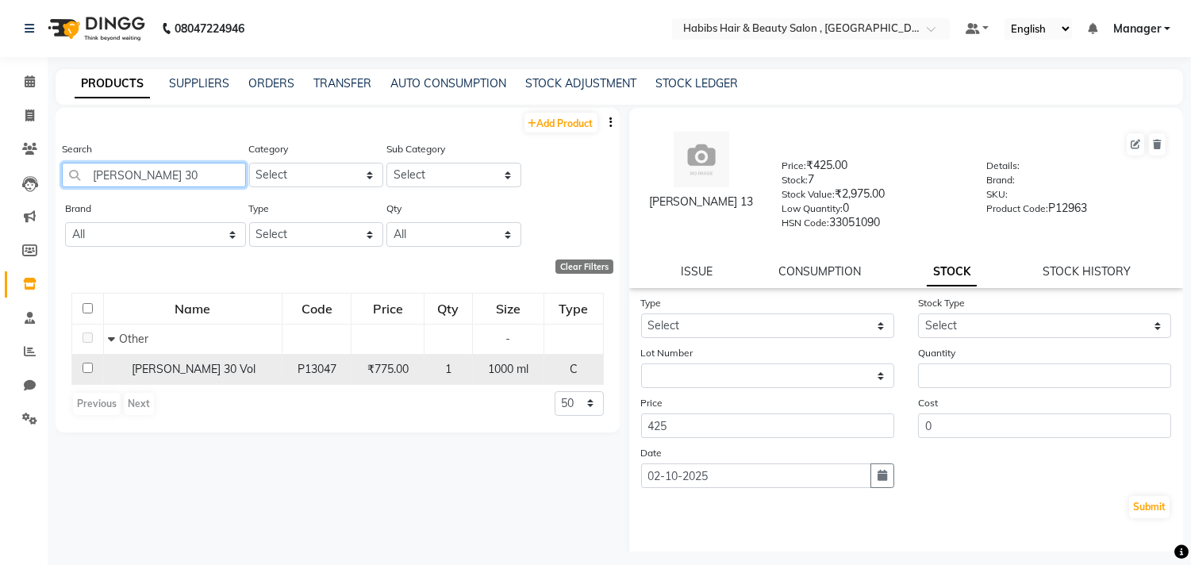
type input "[PERSON_NAME] 30"
click at [88, 367] on input "checkbox" at bounding box center [88, 368] width 10 height 10
checkbox input "true"
select select
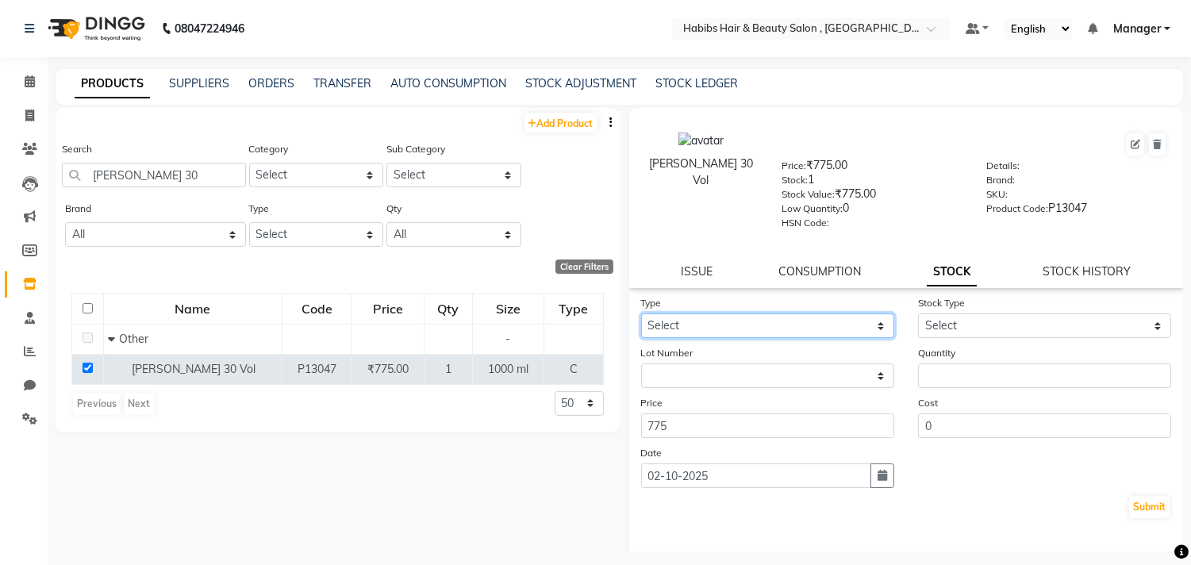
drag, startPoint x: 811, startPoint y: 323, endPoint x: 801, endPoint y: 328, distance: 11.0
click at [811, 323] on select "Select In Out" at bounding box center [767, 325] width 253 height 25
select select "out"
click at [641, 314] on select "Select In Out" at bounding box center [767, 325] width 253 height 25
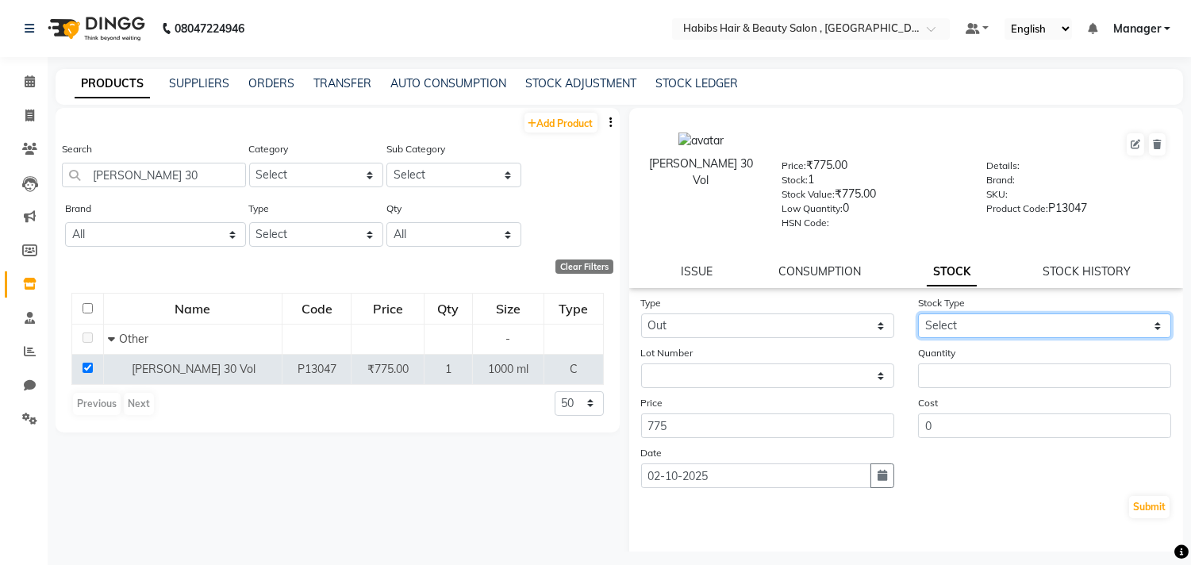
click at [996, 335] on select "Select Internal Use Damaged Expired Adjustment Return Other" at bounding box center [1044, 325] width 253 height 25
select select "internal use"
click at [918, 314] on select "Select Internal Use Damaged Expired Adjustment Return Other" at bounding box center [1044, 325] width 253 height 25
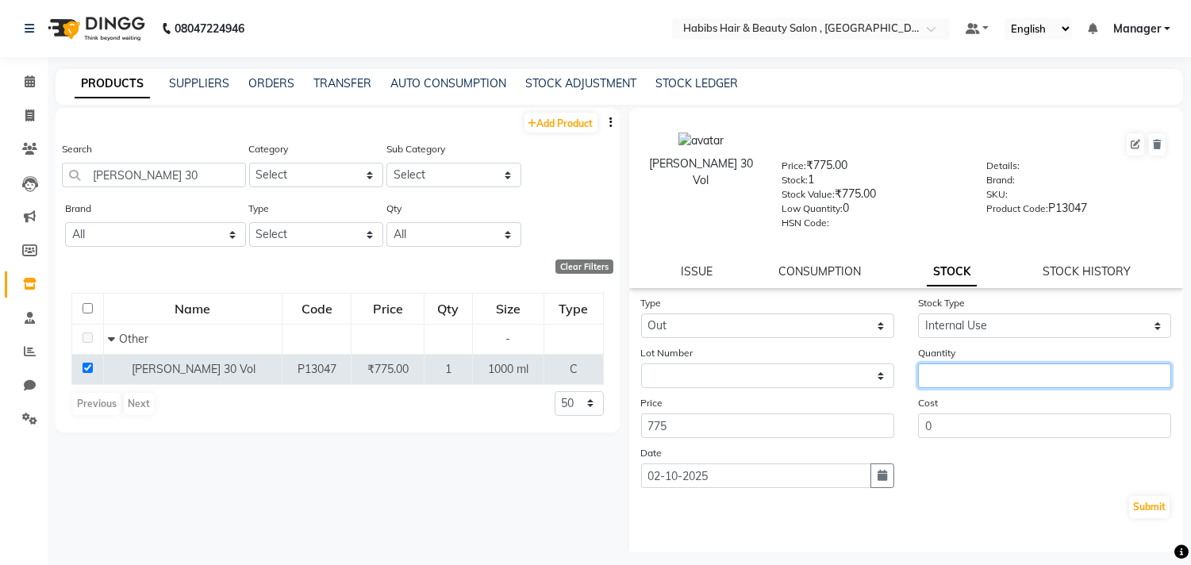
click at [995, 376] on input "number" at bounding box center [1044, 375] width 253 height 25
type input "0"
type input "1"
click at [1131, 514] on button "Submit" at bounding box center [1149, 507] width 40 height 22
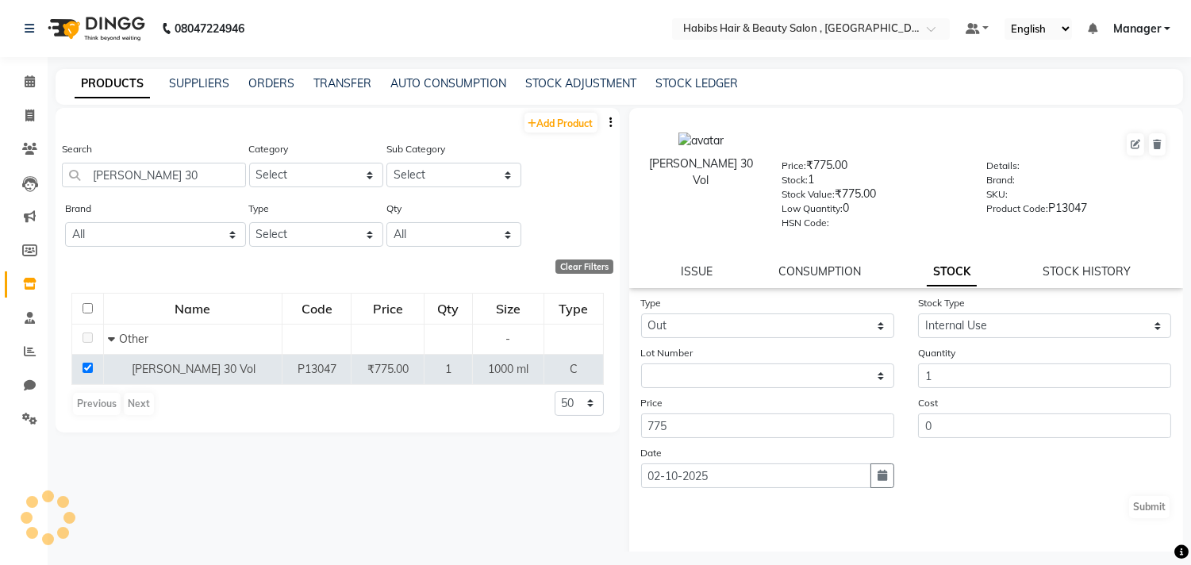
select select
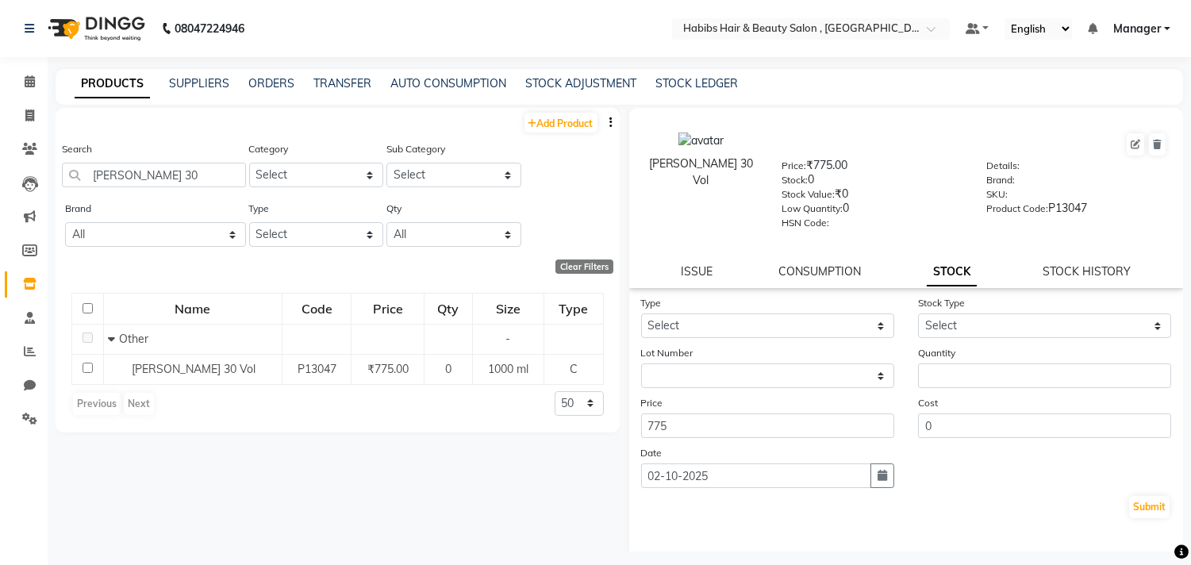
click at [953, 560] on main "PRODUCTS SUPPLIERS ORDERS TRANSFER AUTO CONSUMPTION STOCK ADJUSTMENT STOCK LEDG…" at bounding box center [619, 322] width 1143 height 506
